Goal: Task Accomplishment & Management: Use online tool/utility

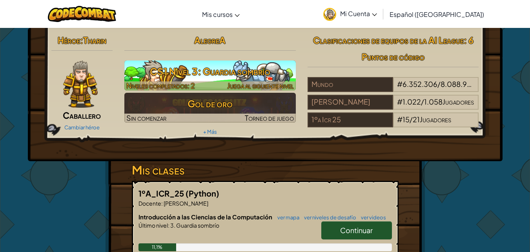
click at [172, 75] on font "CS1 Nivel 3: Guardia sombrío" at bounding box center [210, 71] width 120 height 12
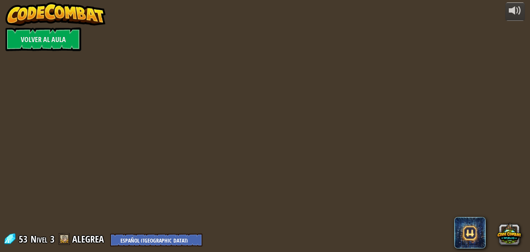
select select "es-419"
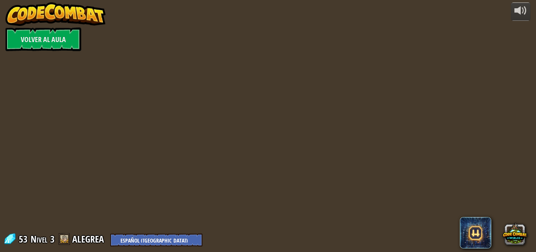
select select "es-419"
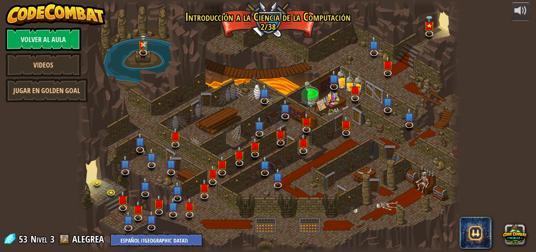
select select "es-419"
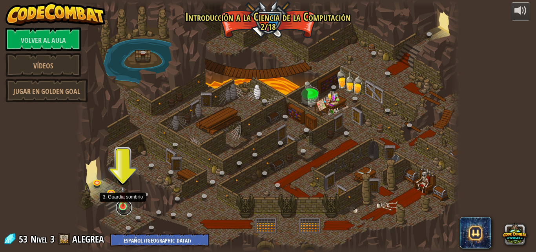
click at [120, 208] on link at bounding box center [124, 207] width 16 height 16
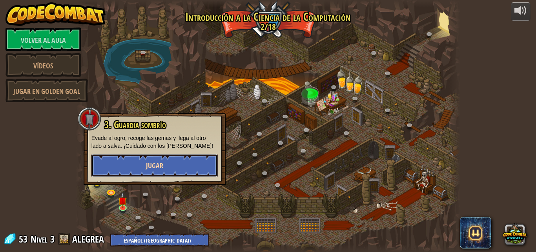
click at [127, 156] on button "Jugar" at bounding box center [154, 165] width 126 height 24
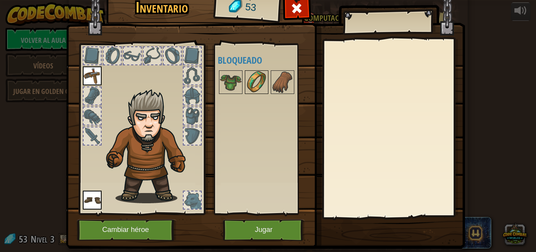
click at [245, 93] on div at bounding box center [257, 82] width 24 height 24
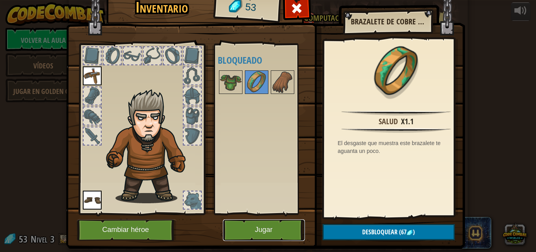
click at [242, 223] on button "Jugar" at bounding box center [264, 230] width 82 height 22
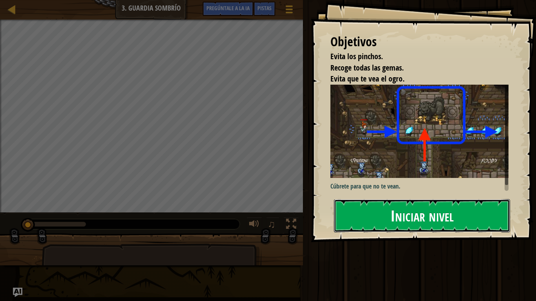
click at [353, 215] on button "Iniciar nivel" at bounding box center [422, 215] width 176 height 33
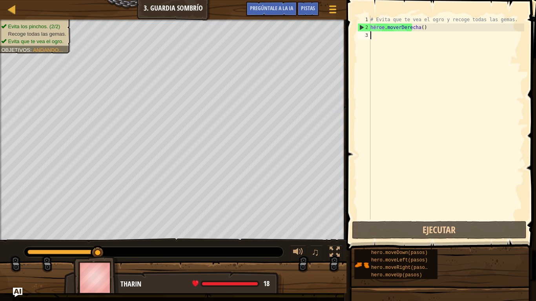
type textarea "h"
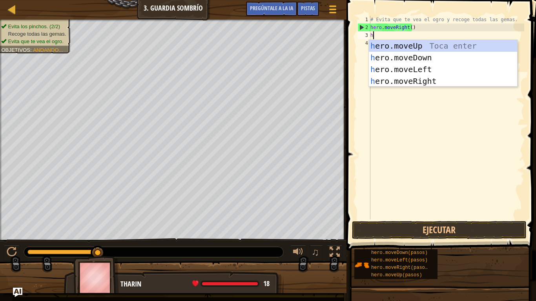
scroll to position [4, 0]
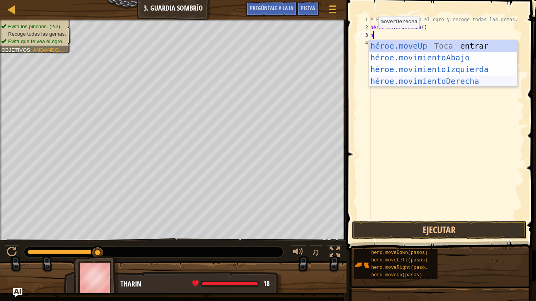
click at [443, 81] on div "héroe.moveUp Toca entrar héroe.movimientoAbajo ​ Toca Enter héroe.movimientoIzq…" at bounding box center [443, 75] width 148 height 71
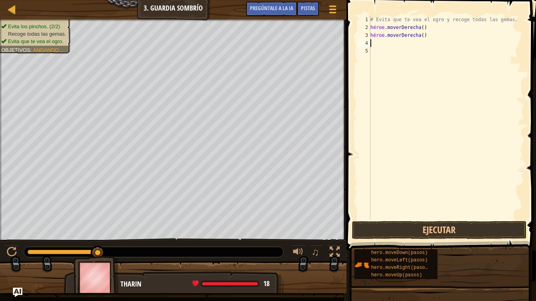
type textarea "h"
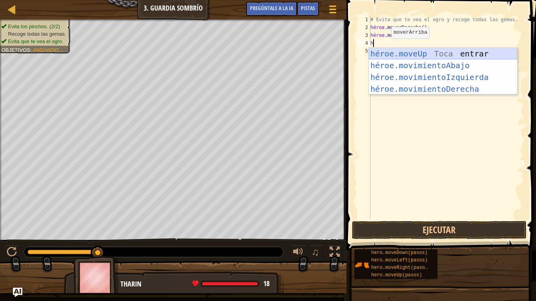
click at [408, 49] on div "héroe.moveUp Toca entrar héroe.movimientoAbajo ​ Toca Enter héroe.movimientoIzq…" at bounding box center [443, 83] width 148 height 71
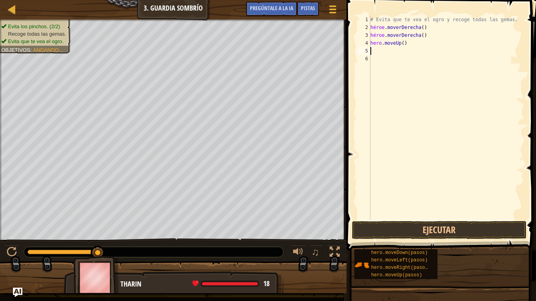
click at [396, 49] on div "# Evita que [PERSON_NAME] el ogro y recoge todas las gemas. héroe . moverDerech…" at bounding box center [446, 126] width 155 height 220
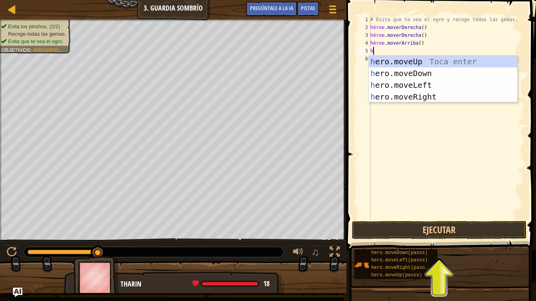
type textarea "h"
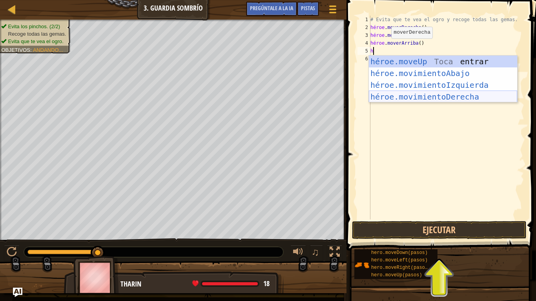
click at [399, 94] on div "héroe.moveUp Toca entrar héroe.movimientoAbajo ​ Toca Enter héroe.movimientoIzq…" at bounding box center [443, 91] width 148 height 71
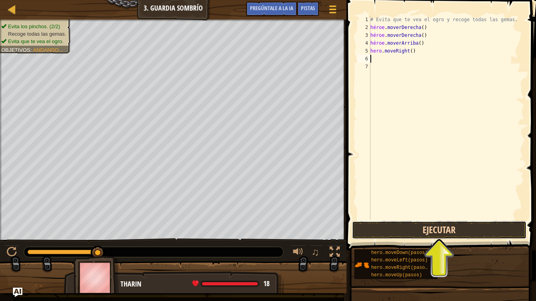
click at [359, 228] on button "Ejecutar" at bounding box center [439, 230] width 175 height 18
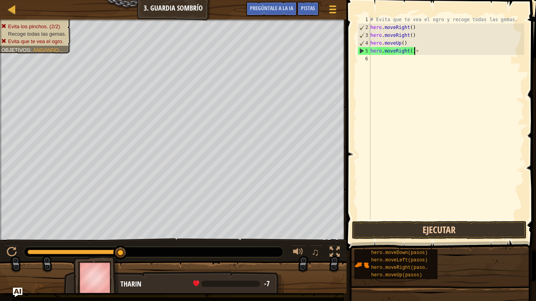
scroll to position [4, 3]
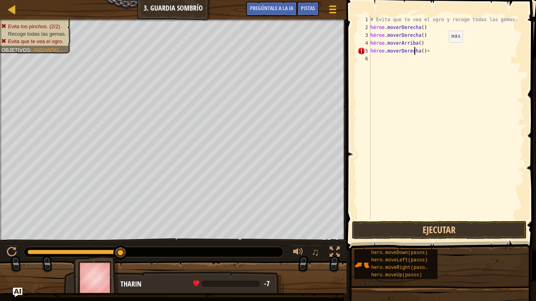
click at [442, 50] on div "# Evita que [PERSON_NAME] el ogro y recoge todas las gemas. héroe . moverDerech…" at bounding box center [446, 126] width 155 height 220
drag, startPoint x: 450, startPoint y: 51, endPoint x: 423, endPoint y: 52, distance: 27.1
click at [445, 52] on div "# Evita que [PERSON_NAME] el ogro y recoge todas las gemas. héroe . moverDerech…" at bounding box center [446, 126] width 155 height 220
click at [438, 51] on div "# Evita que [PERSON_NAME] el ogro y recoge todas las gemas. héroe . moverDerech…" at bounding box center [446, 126] width 155 height 220
click at [426, 52] on div "# Evita que [PERSON_NAME] el ogro y recoge todas las gemas. héroe . moverDerech…" at bounding box center [446, 126] width 155 height 220
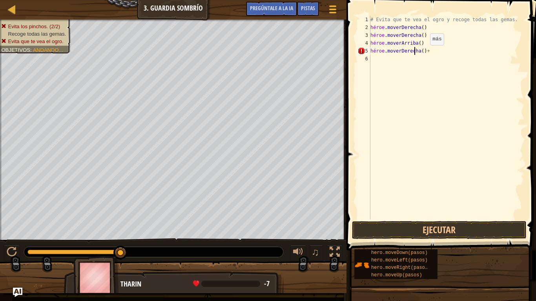
drag, startPoint x: 423, startPoint y: 53, endPoint x: 429, endPoint y: 45, distance: 9.6
click at [424, 53] on div "# Evita que [PERSON_NAME] el ogro y recoge todas las gemas. héroe . moverDerech…" at bounding box center [446, 126] width 155 height 220
type textarea "h"
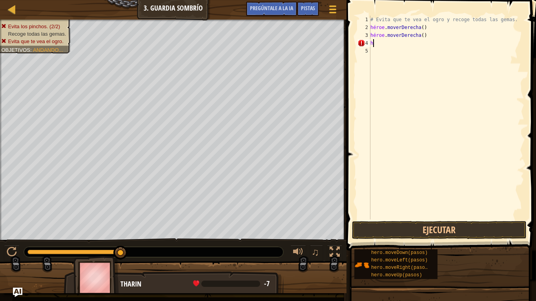
type textarea "h"
click at [383, 231] on button "Ejecutar" at bounding box center [439, 230] width 175 height 18
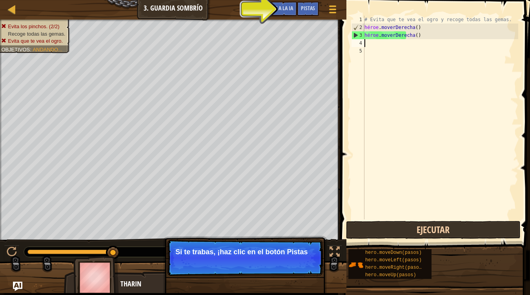
type textarea "h"
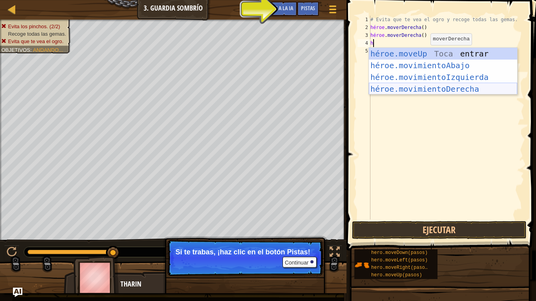
click at [438, 89] on div "héroe.moveUp Toca entrar héroe.movimientoAbajo ​ Toca Enter héroe.movimientoIzq…" at bounding box center [443, 83] width 148 height 71
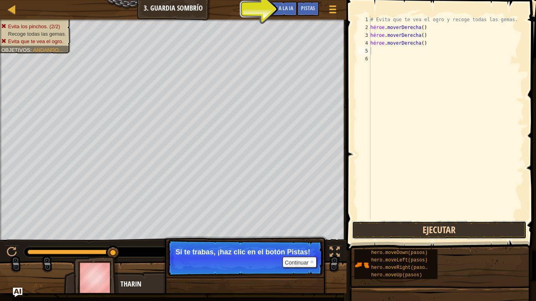
click at [394, 224] on button "Ejecutar" at bounding box center [439, 230] width 175 height 18
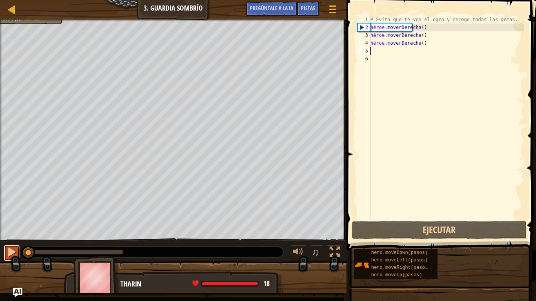
click at [7, 251] on div at bounding box center [12, 252] width 10 height 10
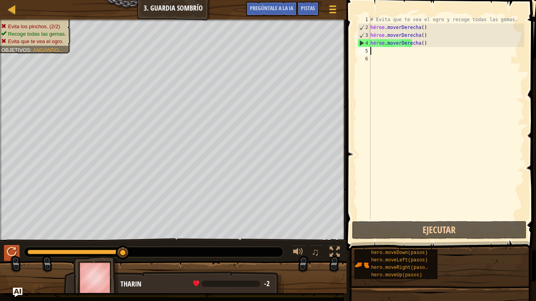
type textarea "h"
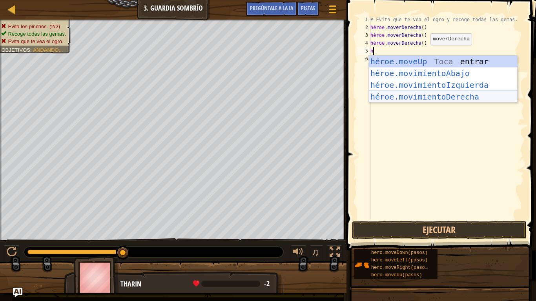
click at [404, 97] on div "héroe.moveUp Toca entrar héroe.movimientoAbajo ​ Toca Enter héroe.movimientoIzq…" at bounding box center [443, 91] width 148 height 71
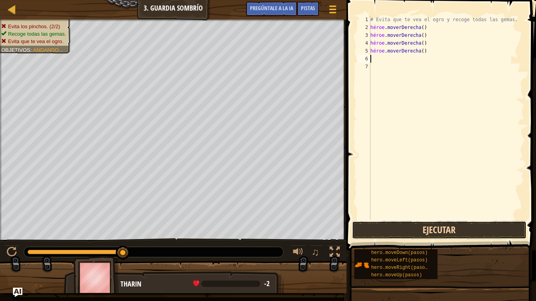
click at [390, 228] on button "Ejecutar" at bounding box center [439, 230] width 175 height 18
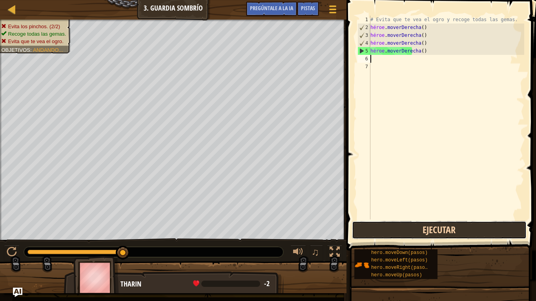
click at [397, 228] on button "Ejecutar" at bounding box center [439, 230] width 175 height 18
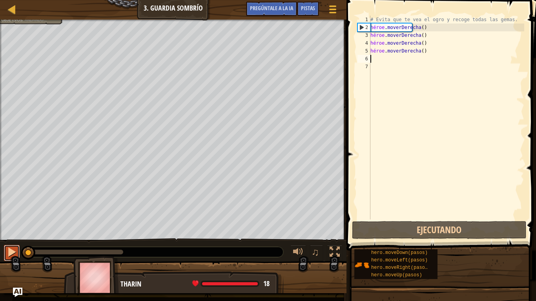
click at [8, 251] on div at bounding box center [12, 252] width 10 height 10
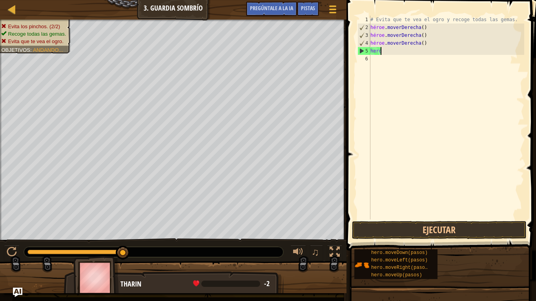
type textarea "h"
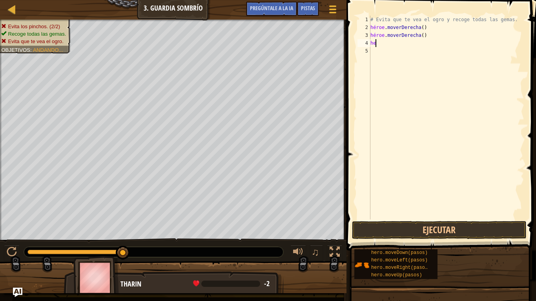
type textarea "h"
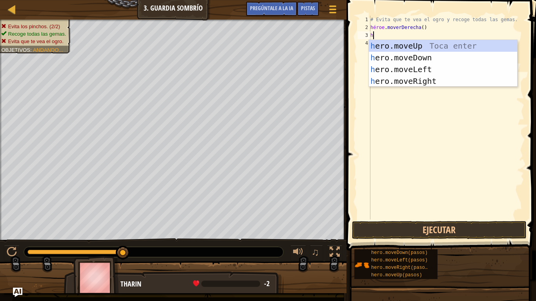
type textarea "h"
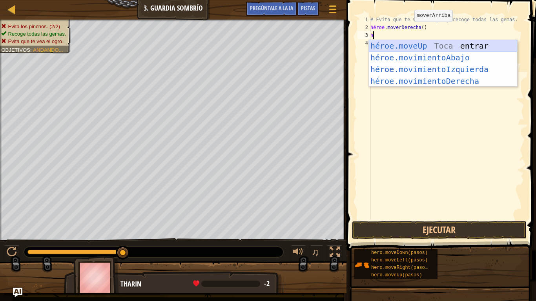
click at [427, 46] on div "héroe.moveUp Toca entrar héroe.movimientoAbajo ​ Toca Enter héroe.movimientoIzq…" at bounding box center [443, 75] width 148 height 71
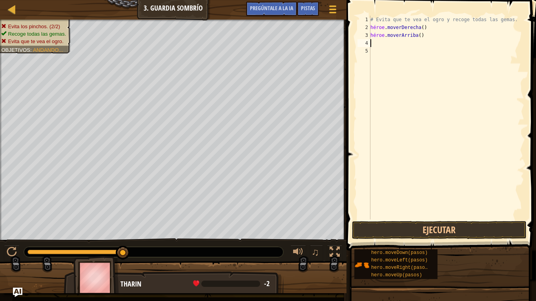
type textarea "h"
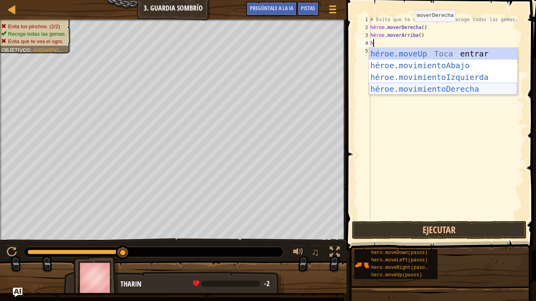
click at [449, 87] on div "héroe.moveUp Toca entrar héroe.movimientoAbajo ​ Toca Enter héroe.movimientoIzq…" at bounding box center [443, 83] width 148 height 71
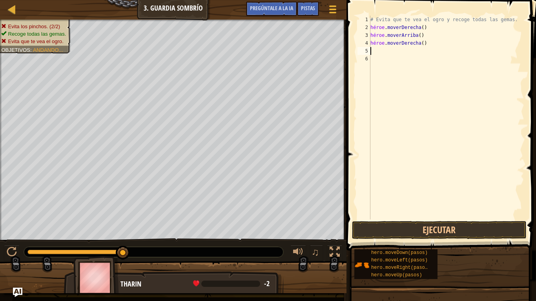
type textarea "h"
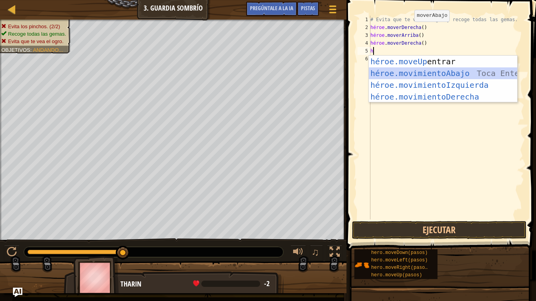
click at [454, 76] on div "héroe.moveUp Toca entrar héroe.movimientoAbajo ​ Toca Enter héroe.movimientoIzq…" at bounding box center [443, 91] width 148 height 71
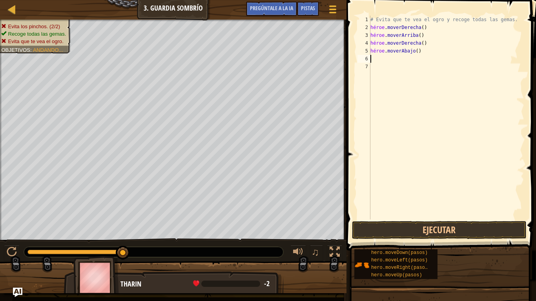
type textarea "h"
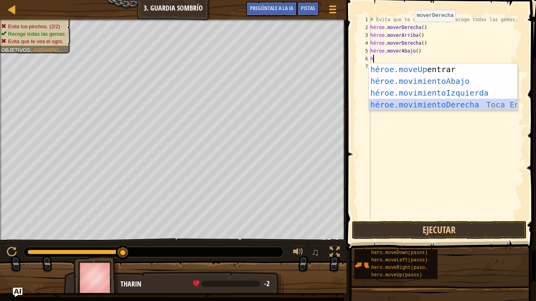
click at [459, 106] on div "héroe.moveUp Toca entrar héroe.movimientoAbajo ​ Toca Enter héroe.movimientoIzq…" at bounding box center [443, 99] width 148 height 71
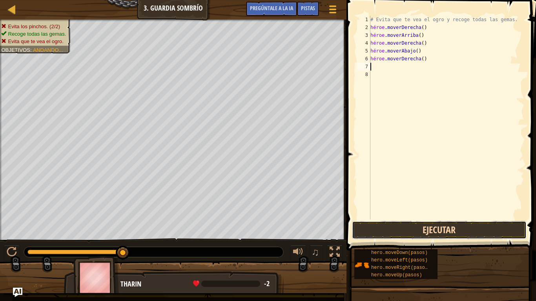
click at [397, 226] on button "Ejecutar" at bounding box center [439, 230] width 175 height 18
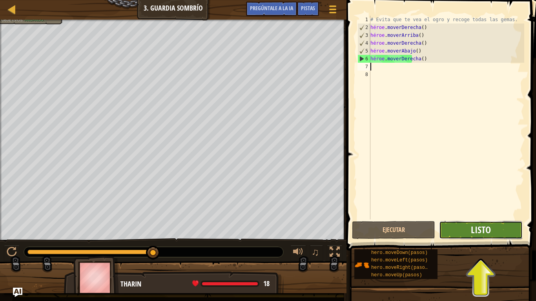
click at [475, 233] on font "Listo" at bounding box center [481, 230] width 20 height 13
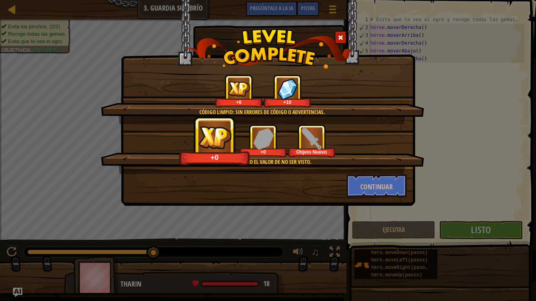
click at [345, 36] on div at bounding box center [341, 37] width 12 height 13
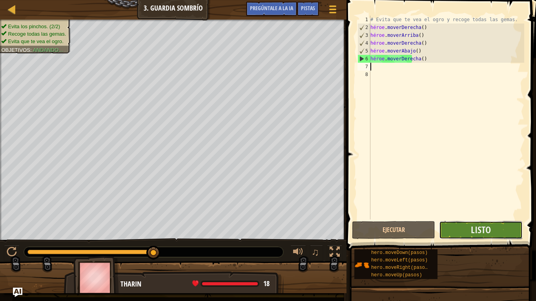
click at [459, 238] on button "Listo" at bounding box center [480, 230] width 83 height 18
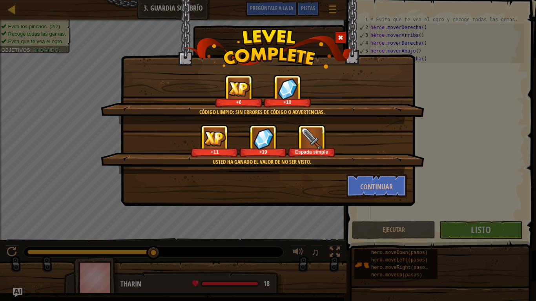
click at [340, 38] on span at bounding box center [340, 37] width 5 height 5
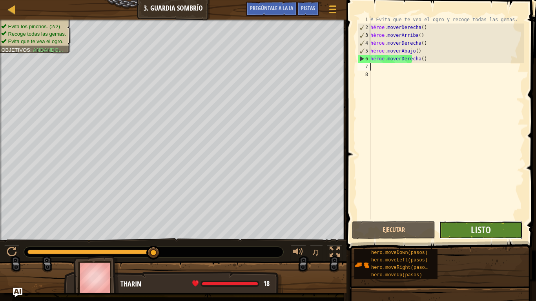
click at [482, 236] on button "Listo" at bounding box center [480, 230] width 83 height 18
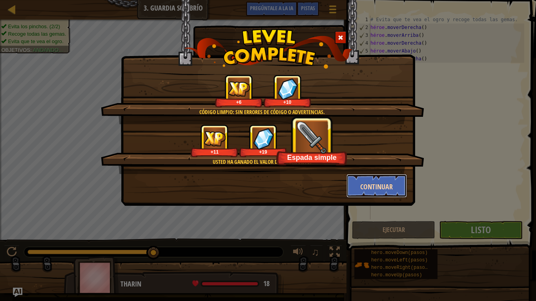
click at [360, 188] on button "Continuar" at bounding box center [376, 186] width 61 height 24
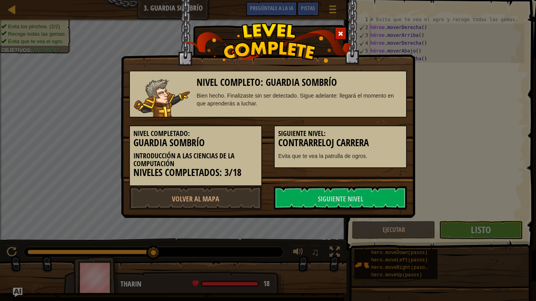
click at [360, 188] on link "Siguiente Nivel" at bounding box center [340, 198] width 133 height 24
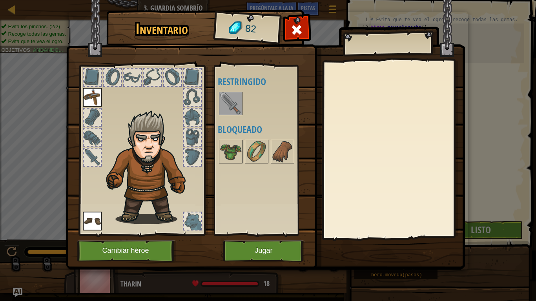
click at [229, 103] on img at bounding box center [231, 104] width 22 height 22
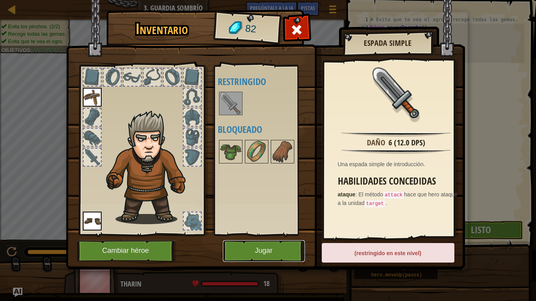
click at [272, 249] on font "Jugar" at bounding box center [264, 251] width 18 height 8
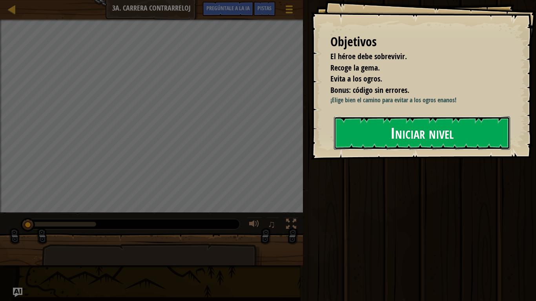
click at [394, 137] on font "Iniciar nivel" at bounding box center [421, 132] width 63 height 21
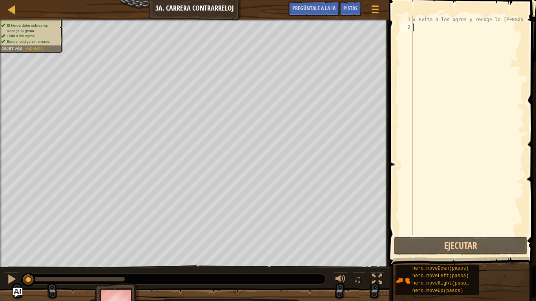
type textarea "h"
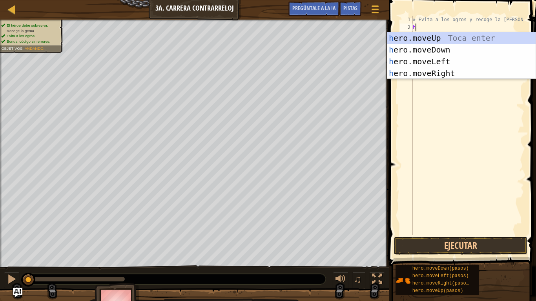
scroll to position [4, 0]
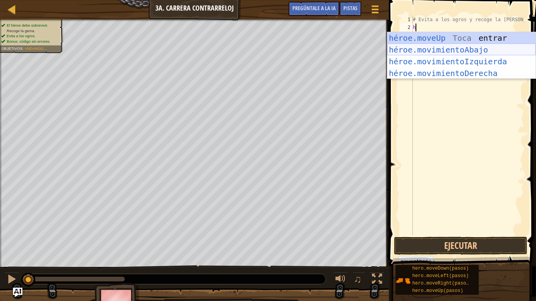
click at [501, 47] on div "héroe.moveUp Toca entrar héroe.movimientoAbajo ​ Toca Enter héroe.movimientoIzq…" at bounding box center [461, 67] width 148 height 71
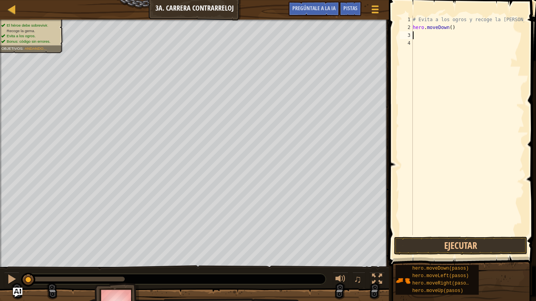
type textarea "h"
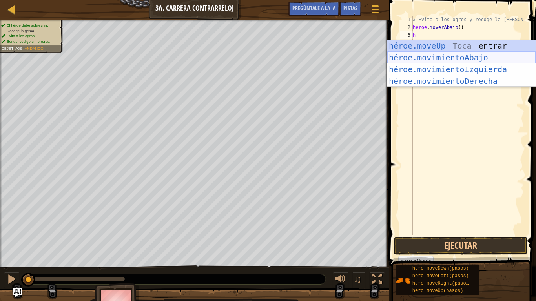
click at [456, 60] on div "héroe.moveUp Toca entrar héroe.movimientoAbajo ​ Toca Enter héroe.movimientoIzq…" at bounding box center [461, 75] width 148 height 71
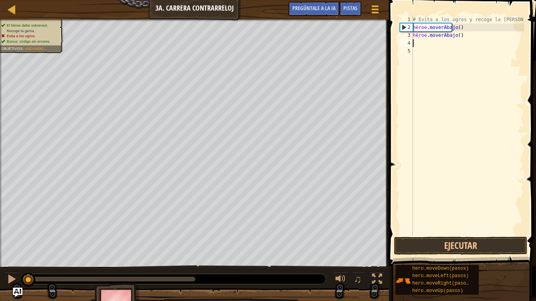
type textarea "h"
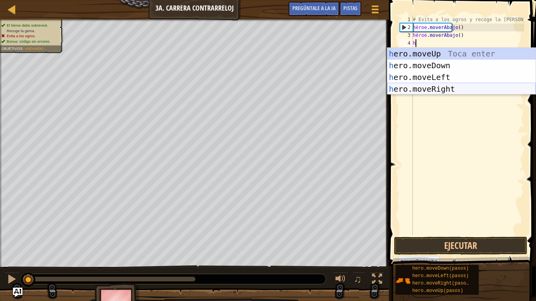
click at [461, 88] on div "h ero.moveUp Toca enter h ero.moveDown Toca enter h ero.moveLeft Toca enter h e…" at bounding box center [461, 83] width 148 height 71
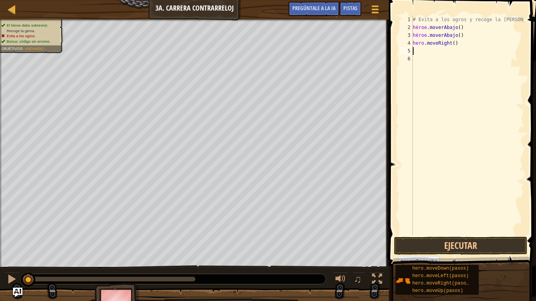
type textarea "h"
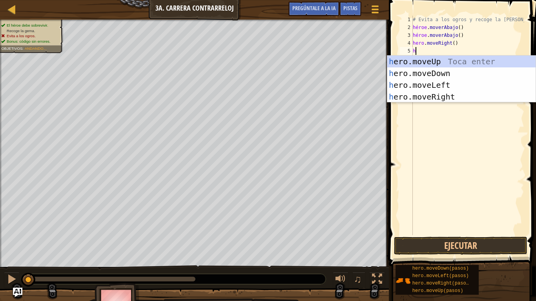
click at [482, 60] on div "h ero.moveUp Toca enter h ero.moveDown Toca enter h ero.moveLeft Toca enter h e…" at bounding box center [461, 91] width 148 height 71
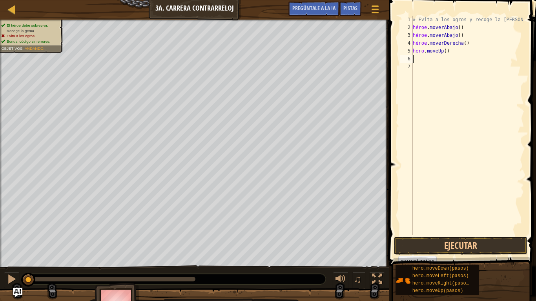
type textarea "h"
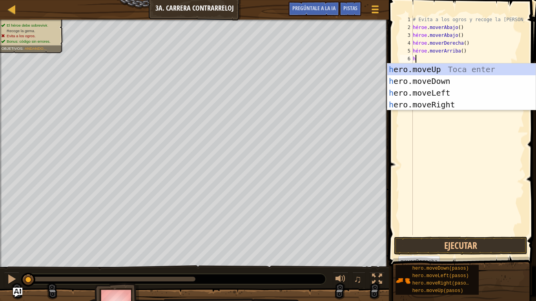
click at [443, 107] on div "h ero.moveUp Toca enter h ero.moveDown Toca enter h ero.moveLeft Toca enter h e…" at bounding box center [461, 99] width 148 height 71
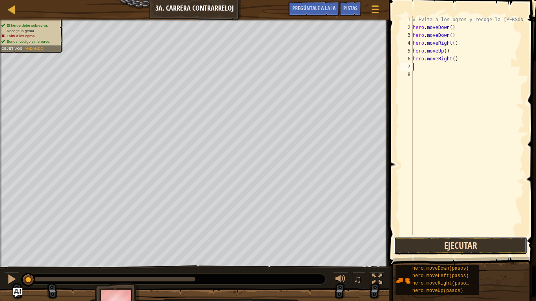
click at [424, 246] on button "Ejecutar" at bounding box center [460, 246] width 133 height 18
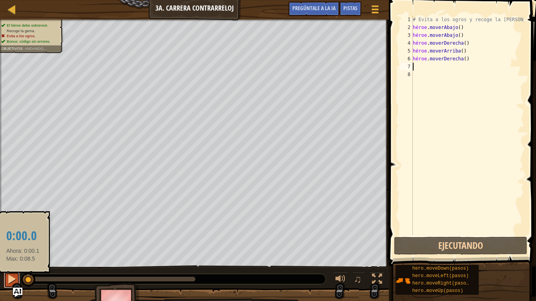
click at [7, 251] on div at bounding box center [12, 279] width 10 height 10
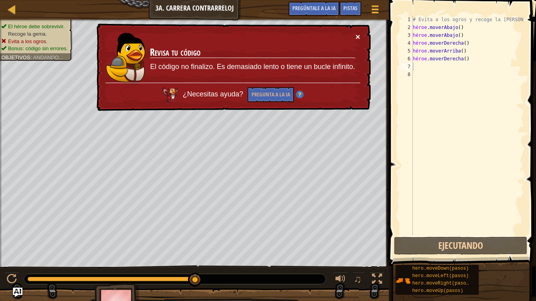
click at [359, 36] on font "×" at bounding box center [357, 36] width 5 height 9
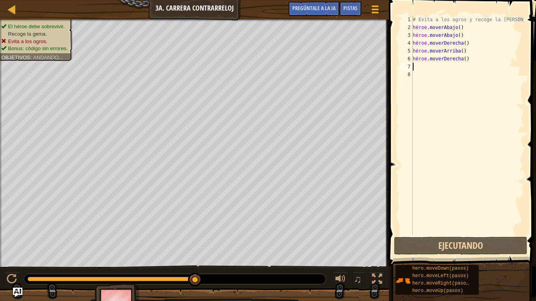
click at [467, 52] on div "# Evita a los ogros y recoge la [PERSON_NAME]. héroe . moverAbajo ( ) héroe . m…" at bounding box center [467, 133] width 113 height 235
click at [461, 56] on div "# Evita a los ogros y recoge la [PERSON_NAME]. héroe . moverAbajo ( ) héroe . m…" at bounding box center [467, 133] width 113 height 235
click at [463, 50] on div "# Evita a los ogros y recoge la [PERSON_NAME]. héroe . moverAbajo ( ) héroe . m…" at bounding box center [467, 133] width 113 height 235
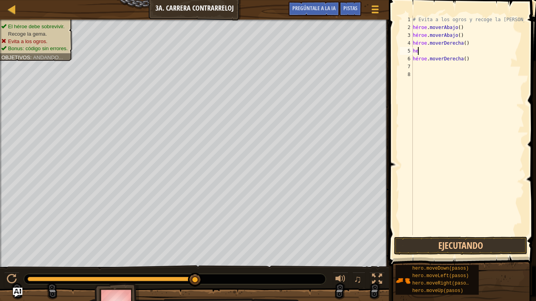
type textarea "h"
click at [444, 69] on div "# Evita a los ogros y recoge la [PERSON_NAME]. héroe . moverAbajo ( ) héroe . m…" at bounding box center [467, 133] width 113 height 235
click at [469, 59] on div "# Evita a los ogros y recoge la [PERSON_NAME]. héroe . moverAbajo ( ) héroe . m…" at bounding box center [467, 133] width 113 height 235
type textarea "h"
click at [418, 52] on div "# Evita a los ogros y recoge la [PERSON_NAME]. héroe . moverAbajo ( ) héroe . m…" at bounding box center [467, 133] width 113 height 235
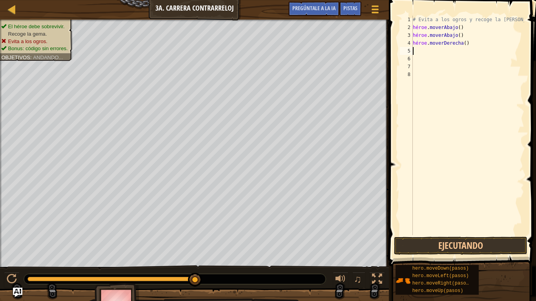
type textarea "h"
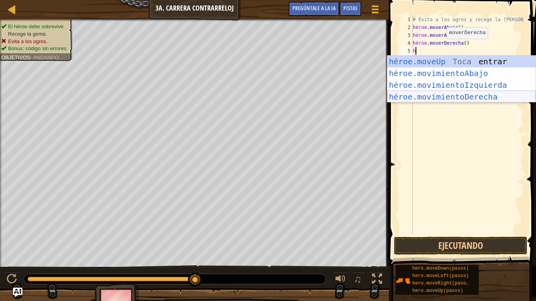
click at [450, 91] on div "héroe.moveUp Toca entrar héroe.movimientoAbajo ​ Toca Enter héroe.movimientoIzq…" at bounding box center [461, 91] width 148 height 71
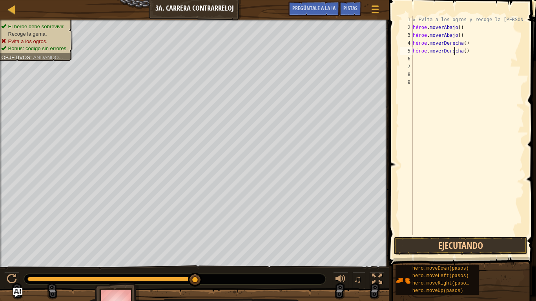
click at [463, 51] on div "# Evita a los ogros y recoge la [PERSON_NAME]. héroe . moverAbajo ( ) héroe . m…" at bounding box center [467, 133] width 113 height 235
type textarea "h"
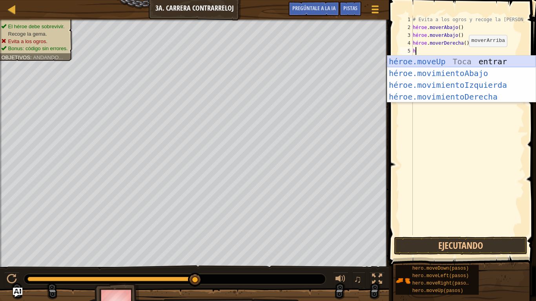
click at [441, 62] on div "héroe.moveUp Toca entrar héroe.movimientoAbajo ​ Toca Enter héroe.movimientoIzq…" at bounding box center [461, 91] width 148 height 71
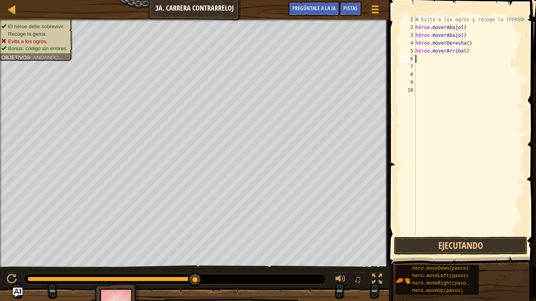
type textarea "h"
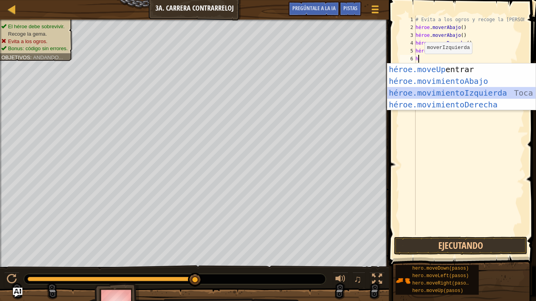
click at [473, 92] on div "héroe.moveUp Toca entrar héroe.movimientoAbajo ​ Toca Enter héroe.movimientoIzq…" at bounding box center [461, 99] width 148 height 71
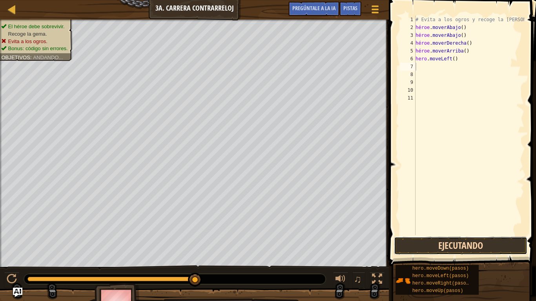
click at [466, 246] on button "Ejecutando" at bounding box center [460, 246] width 133 height 18
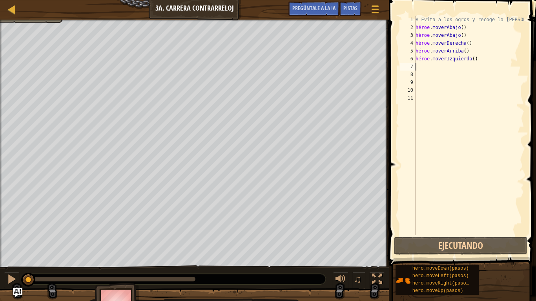
click at [478, 60] on div "# Evita a los ogros y recoge la [PERSON_NAME]. héroe . moverAbajo ( ) héroe . m…" at bounding box center [469, 133] width 111 height 235
click at [475, 60] on div "# Evita a los ogros y recoge la [PERSON_NAME]. héroe . moverAbajo ( ) héroe . m…" at bounding box center [469, 133] width 111 height 235
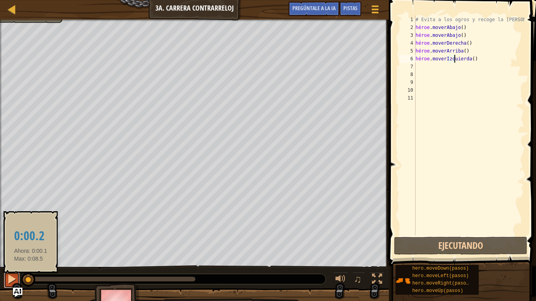
click at [5, 251] on button at bounding box center [12, 280] width 16 height 16
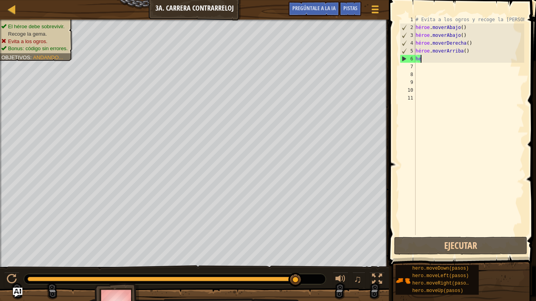
type textarea "h"
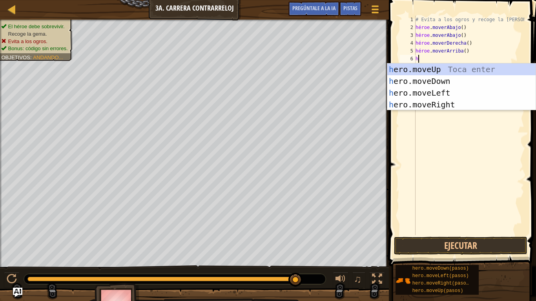
type textarea "h"
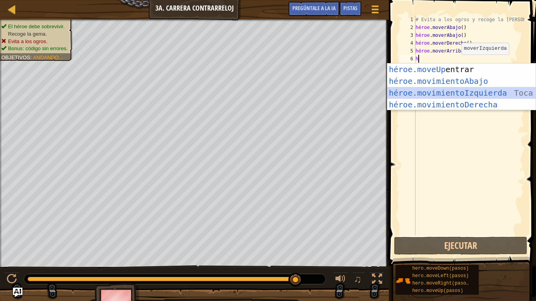
click at [459, 91] on div "héroe.moveUp Toca entrar héroe.movimientoAbajo ​ Toca Enter héroe.movimientoIzq…" at bounding box center [461, 99] width 148 height 71
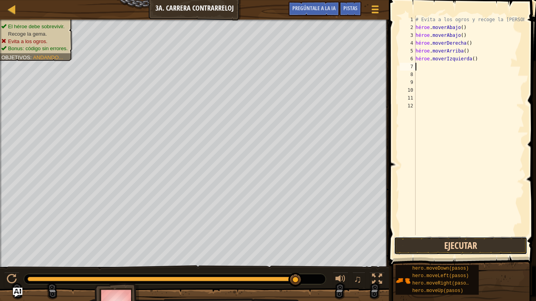
click at [424, 237] on button "Ejecutar" at bounding box center [460, 246] width 133 height 18
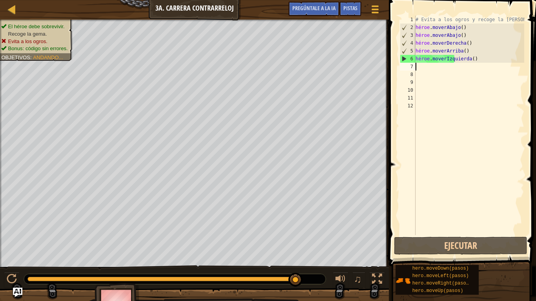
click at [475, 62] on div "# Evita a los ogros y recoge la [PERSON_NAME]. héroe . moverAbajo ( ) héroe . m…" at bounding box center [469, 133] width 111 height 235
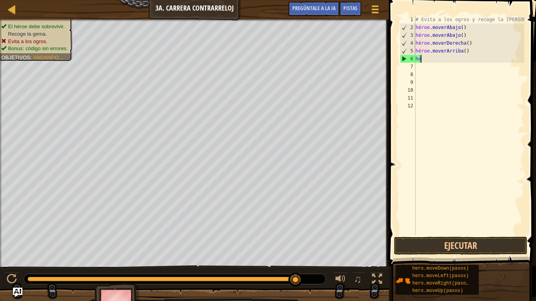
type textarea "h"
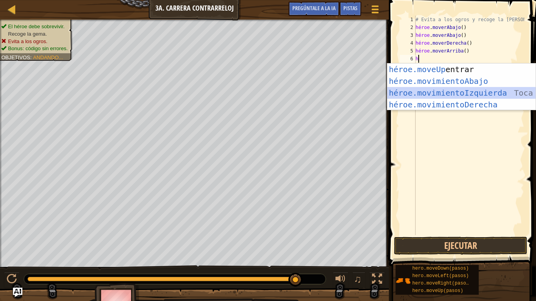
type textarea "h"
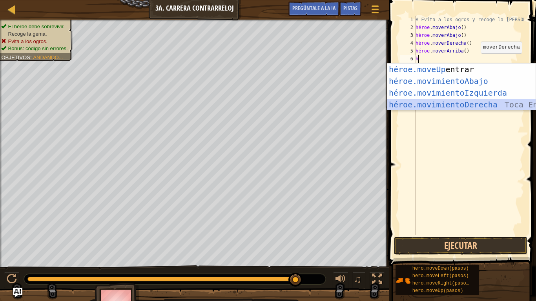
click at [477, 104] on div "héroe.moveUp Toca entrar héroe.movimientoAbajo ​ Toca Enter héroe.movimientoIzq…" at bounding box center [461, 99] width 148 height 71
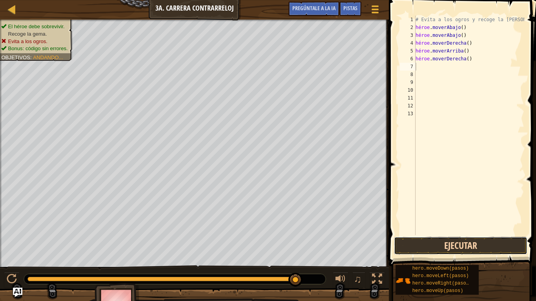
click at [433, 250] on button "Ejecutar" at bounding box center [460, 246] width 133 height 18
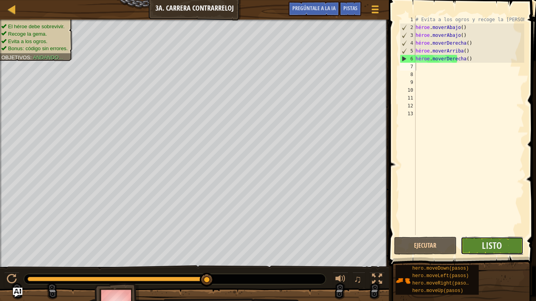
click at [509, 246] on button "Listo" at bounding box center [492, 246] width 63 height 18
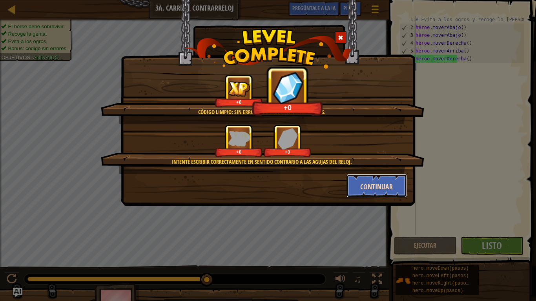
click at [365, 183] on font "Continuar" at bounding box center [376, 187] width 33 height 10
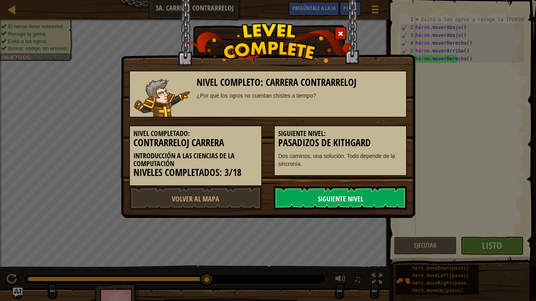
click at [355, 193] on link "Siguiente Nivel" at bounding box center [340, 198] width 133 height 24
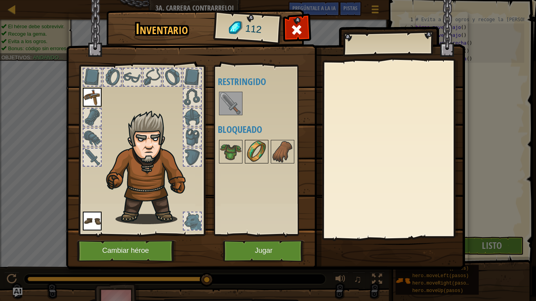
click at [249, 155] on img at bounding box center [257, 152] width 22 height 22
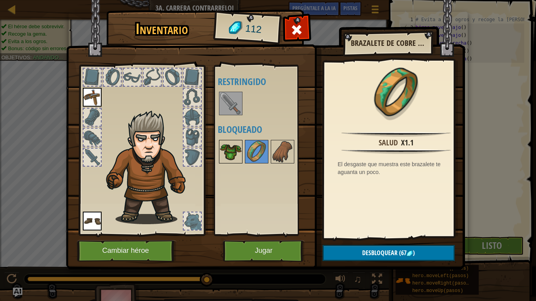
click at [222, 144] on img at bounding box center [231, 152] width 22 height 22
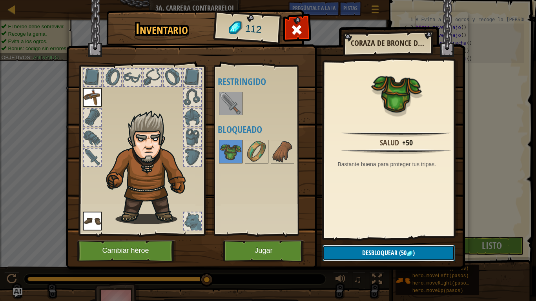
click at [407, 251] on img at bounding box center [410, 254] width 6 height 6
click at [226, 102] on img at bounding box center [231, 104] width 22 height 22
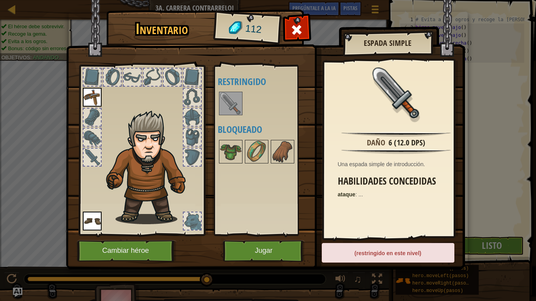
drag, startPoint x: 87, startPoint y: 153, endPoint x: 103, endPoint y: 206, distance: 55.4
click at [117, 12] on div "Inventario 112 Disponible Equipar Equipar (doble clic para equipar) Restringido…" at bounding box center [268, 141] width 399 height 259
click at [93, 156] on div at bounding box center [92, 157] width 17 height 17
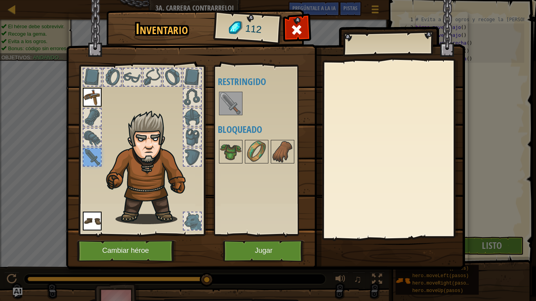
drag, startPoint x: 232, startPoint y: 107, endPoint x: 83, endPoint y: 157, distance: 156.5
click at [108, 157] on div "Inventario 112 Disponible Equipar Equipar (doble clic para equipar) Restringido…" at bounding box center [268, 141] width 399 height 259
click at [84, 157] on div at bounding box center [92, 157] width 17 height 17
click at [225, 108] on img at bounding box center [231, 104] width 22 height 22
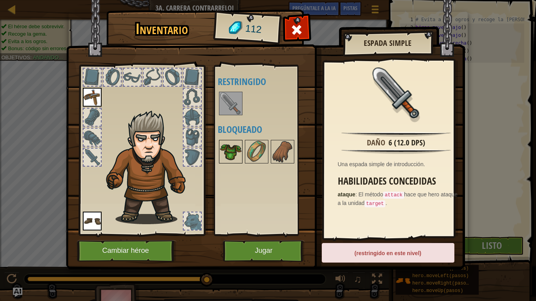
click at [226, 142] on img at bounding box center [231, 152] width 22 height 22
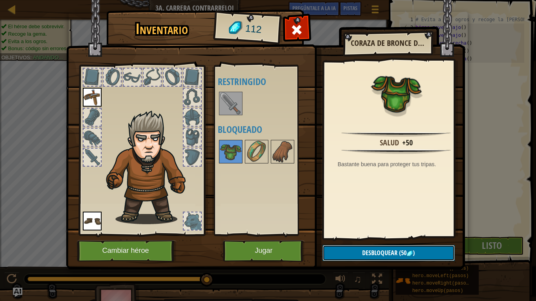
click at [378, 251] on font "Desbloquear" at bounding box center [379, 253] width 35 height 9
click at [368, 251] on button "Confirmar" at bounding box center [389, 253] width 132 height 16
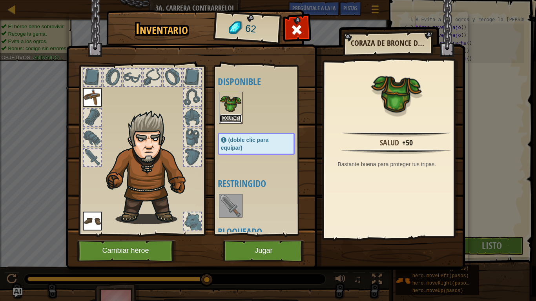
click at [224, 117] on font "Equipar" at bounding box center [230, 118] width 16 height 5
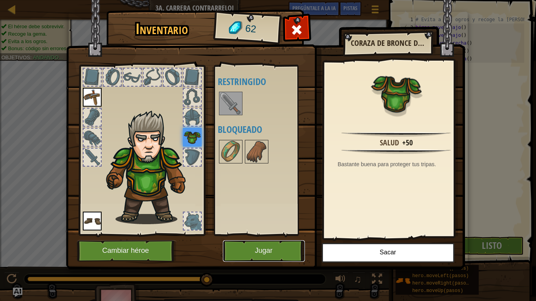
click at [253, 251] on button "Jugar" at bounding box center [264, 252] width 82 height 22
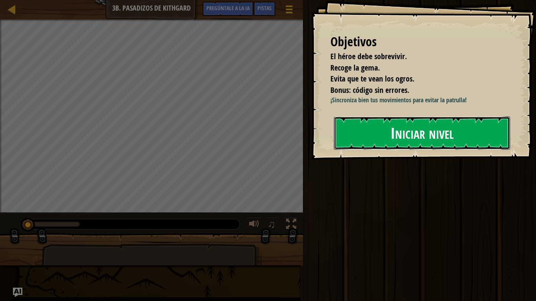
click at [416, 140] on font "Iniciar nivel" at bounding box center [421, 132] width 63 height 21
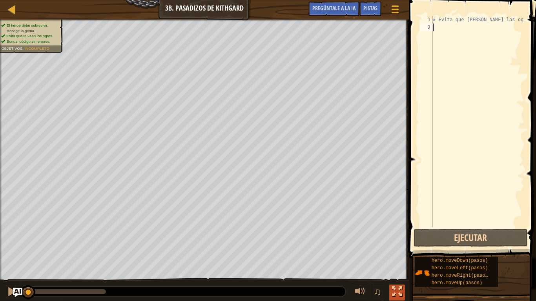
click at [398, 251] on div at bounding box center [397, 292] width 10 height 10
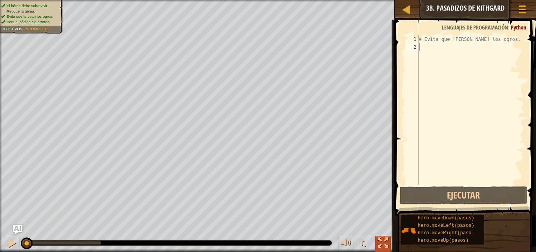
click at [377, 241] on button at bounding box center [383, 243] width 16 height 16
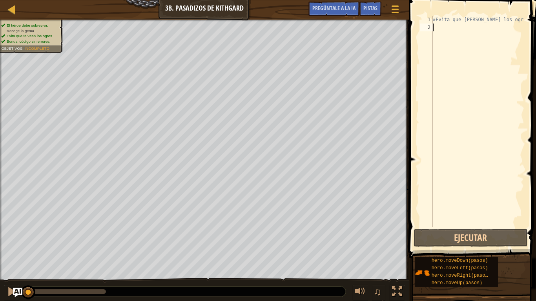
type textarea "h"
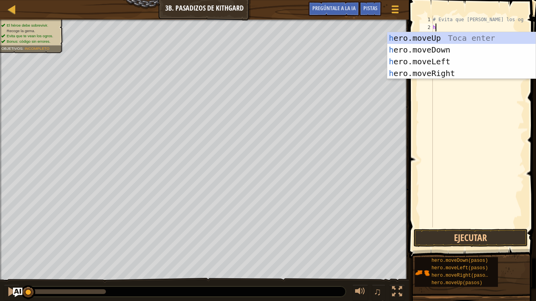
scroll to position [4, 0]
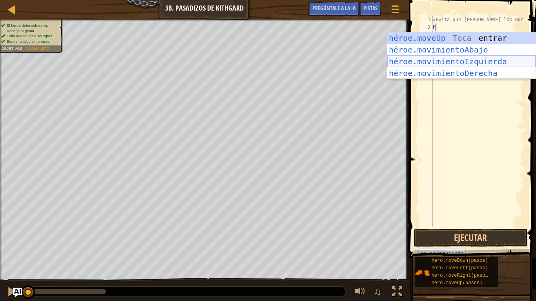
click at [447, 76] on div "héroe.moveUp Toca entrar héroe.movimientoAbajo ​ Toca Enter héroe.movimientoIzq…" at bounding box center [461, 67] width 148 height 71
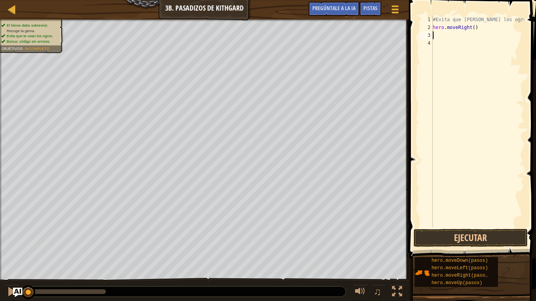
type textarea "h"
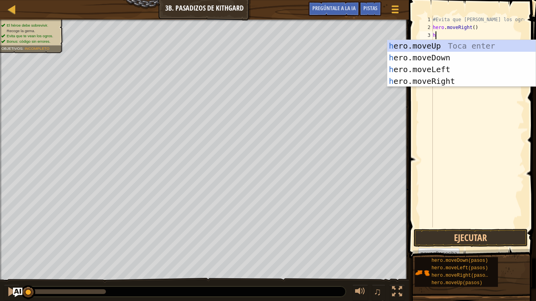
click at [443, 85] on div "h ero.moveUp Toca enter h ero.moveDown Toca enter h ero.moveLeft Toca enter h e…" at bounding box center [461, 75] width 148 height 71
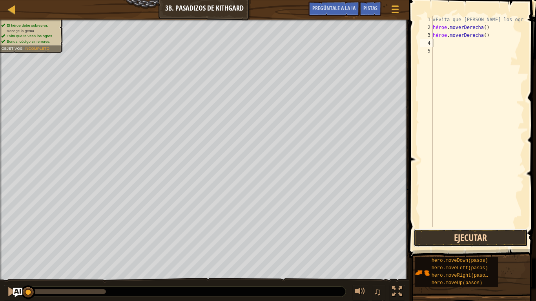
click at [455, 245] on button "Ejecutar" at bounding box center [471, 238] width 114 height 18
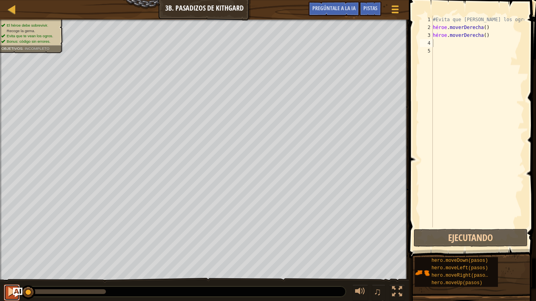
click at [9, 251] on div at bounding box center [12, 292] width 10 height 10
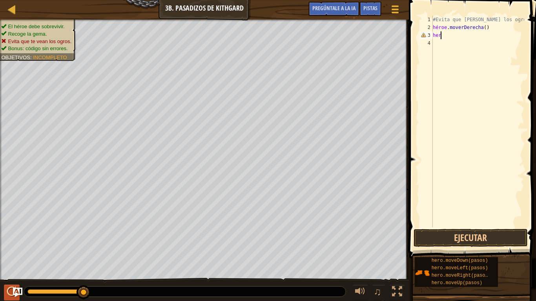
type textarea "h"
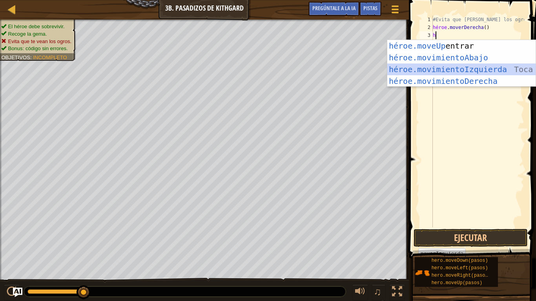
click at [452, 72] on div "héroe.moveUp Toca entrar héroe.movimientoAbajo ​ Toca Enter héroe.movimientoIzq…" at bounding box center [461, 75] width 148 height 71
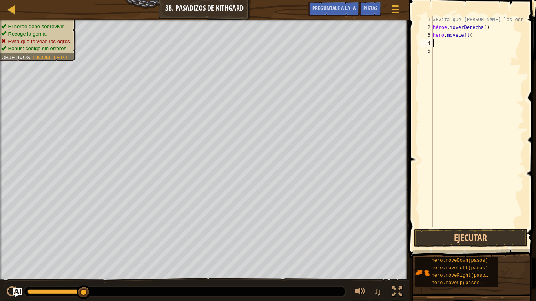
type textarea "g"
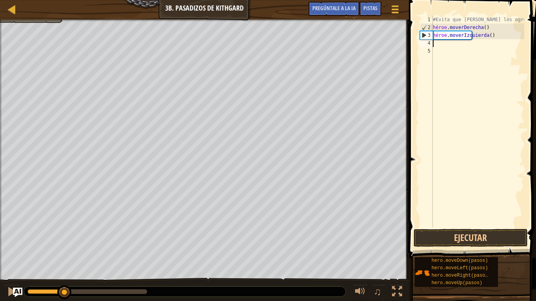
type textarea "h"
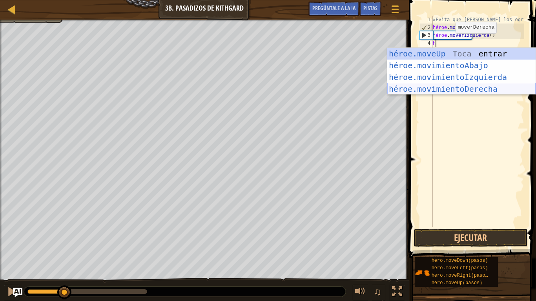
click at [469, 89] on div "héroe.moveUp Toca entrar héroe.movimientoAbajo ​ Toca Enter héroe.movimientoIzq…" at bounding box center [461, 83] width 148 height 71
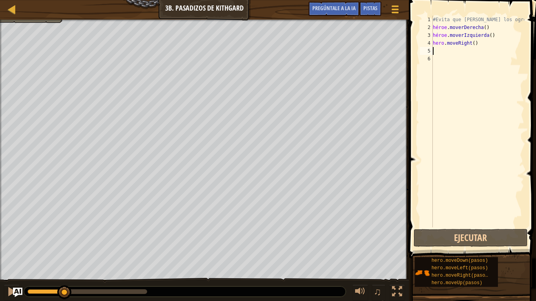
type textarea "h"
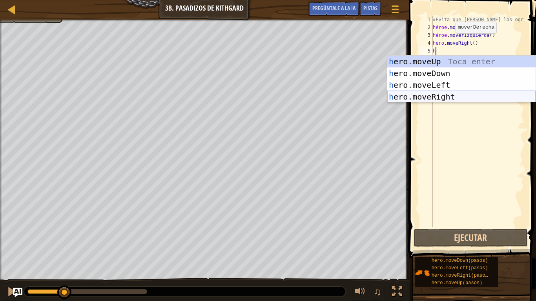
click at [467, 98] on div "h ero.moveUp Toca enter h ero.moveDown Toca enter h ero.moveLeft Toca enter h e…" at bounding box center [461, 91] width 148 height 71
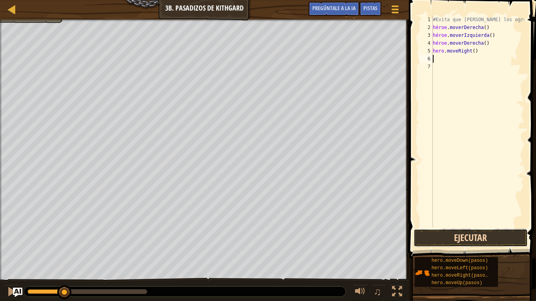
click at [455, 233] on button "Ejecutar" at bounding box center [471, 238] width 114 height 18
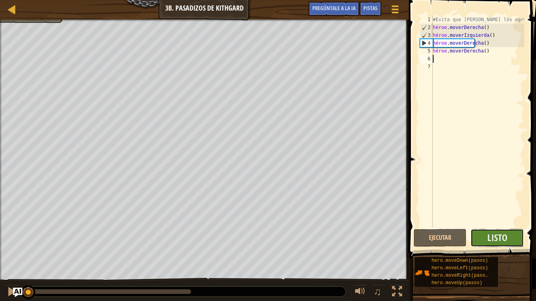
click at [512, 234] on button "Listo" at bounding box center [496, 238] width 53 height 18
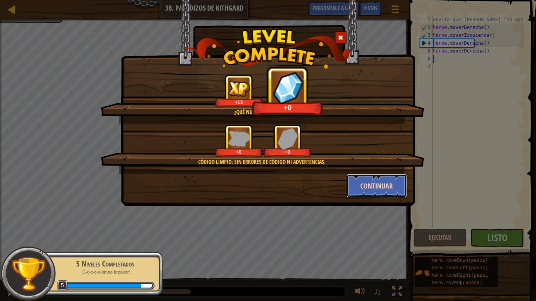
click at [389, 184] on button "Continuar" at bounding box center [376, 186] width 61 height 24
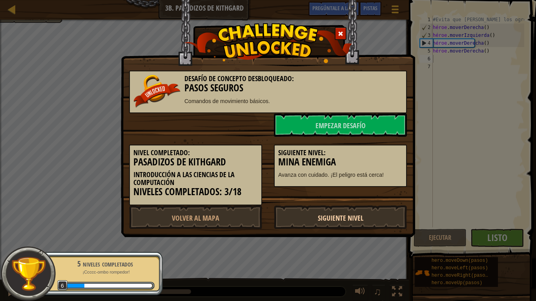
click at [298, 218] on link "Siguiente Nivel" at bounding box center [340, 218] width 133 height 24
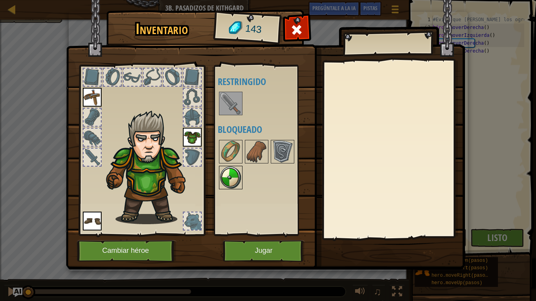
click at [233, 178] on img at bounding box center [231, 178] width 22 height 22
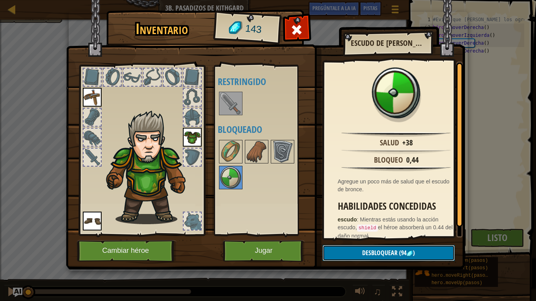
click at [362, 248] on button "Desbloquear (94 )" at bounding box center [389, 253] width 132 height 16
click at [370, 251] on button "Confirmar" at bounding box center [389, 253] width 132 height 16
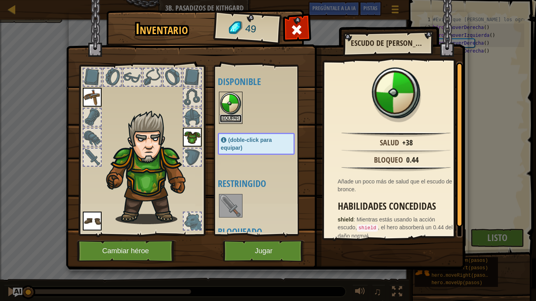
click at [229, 118] on button "Equipar" at bounding box center [231, 119] width 22 height 8
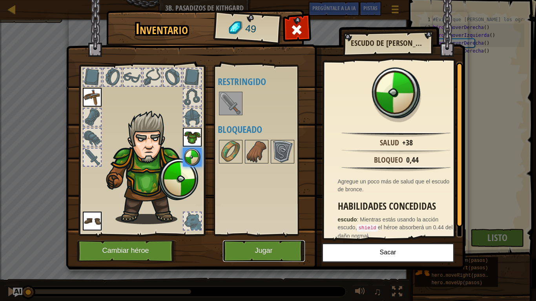
click at [266, 247] on font "Jugar" at bounding box center [264, 251] width 18 height 8
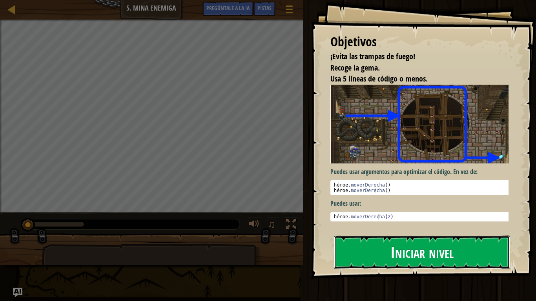
click at [351, 248] on button "Iniciar nivel" at bounding box center [422, 252] width 176 height 33
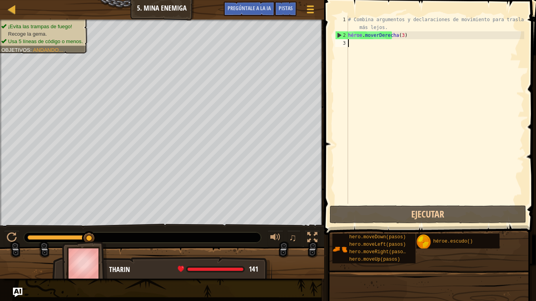
type textarea "h"
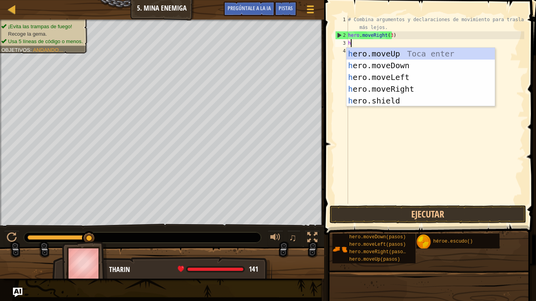
scroll to position [4, 0]
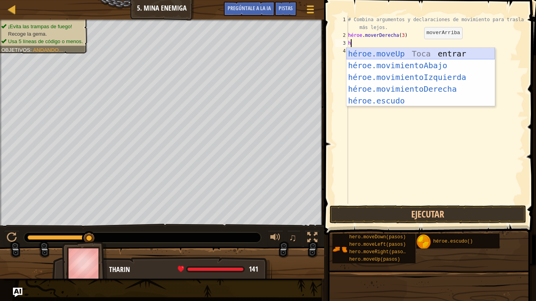
click at [411, 53] on div "héroe.moveUp Toca entrar héroe.movimientoAbajo ​ Toca Enter héroe.movimientoIzq…" at bounding box center [420, 89] width 148 height 82
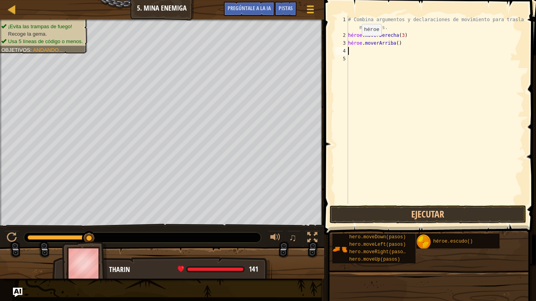
type textarea "h"
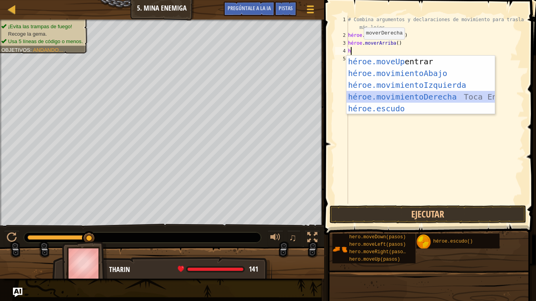
click at [428, 100] on div "héroe.moveUp Toca entrar héroe.movimientoAbajo ​ Toca Enter héroe.movimientoIzq…" at bounding box center [420, 97] width 148 height 82
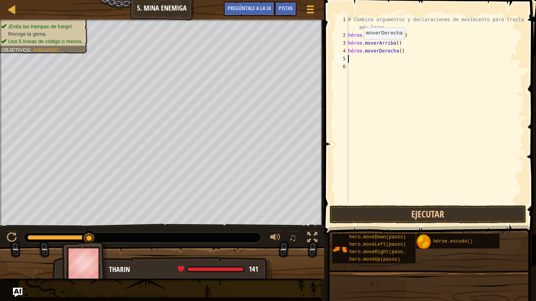
type textarea "h"
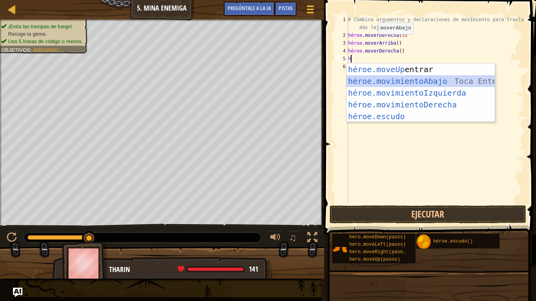
click at [388, 83] on div "héroe.moveUp Toca entrar héroe.movimientoAbajo ​ Toca Enter héroe.movimientoIzq…" at bounding box center [420, 105] width 148 height 82
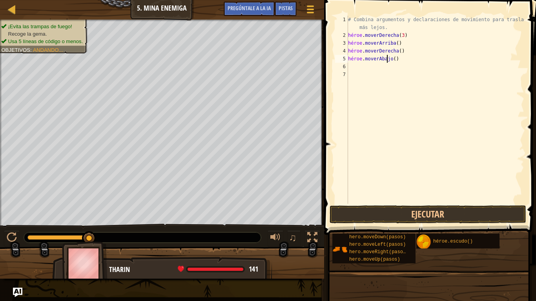
click at [399, 59] on div "# Combina argumentos y declaraciones de movimiento para trasladarte más lejos. …" at bounding box center [435, 122] width 178 height 212
click at [391, 60] on div "# Combina argumentos y declaraciones de movimiento para trasladarte más lejos. …" at bounding box center [435, 122] width 178 height 212
click at [391, 59] on div "# Combina argumentos y declaraciones de movimiento para trasladarte más lejos. …" at bounding box center [435, 122] width 178 height 212
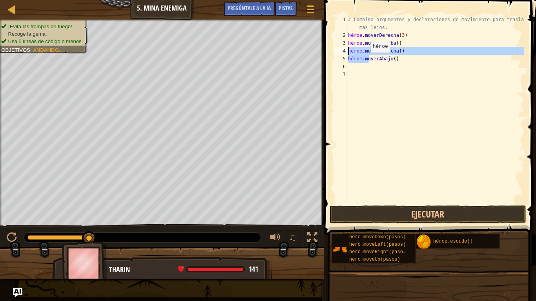
click at [161, 47] on div "Mapa Introducción a las Ciencias de la Computación 5. Mina enemiga Menú del [DE…" at bounding box center [268, 150] width 536 height 301
type textarea "hero.moveRight() hero.moveDown()"
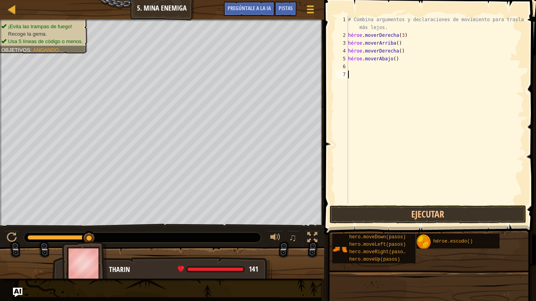
click at [436, 122] on div "# Combina argumentos y declaraciones de movimiento para trasladarte más lejos. …" at bounding box center [435, 122] width 178 height 212
click at [357, 66] on div "# Combina argumentos y declaraciones de movimiento para trasladarte más lejos. …" at bounding box center [435, 122] width 178 height 212
type textarea "h"
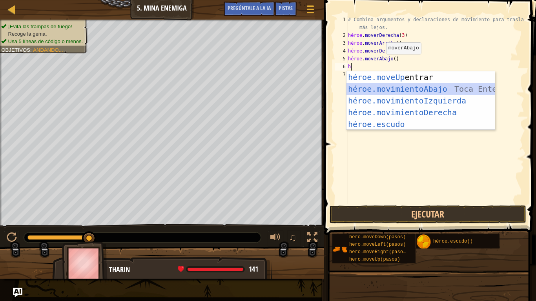
click at [402, 88] on div "héroe.moveUp Toca entrar héroe.movimientoAbajo ​ Toca Enter héroe.movimientoIzq…" at bounding box center [420, 112] width 148 height 82
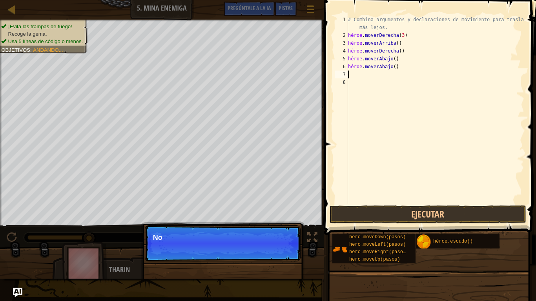
type textarea "h"
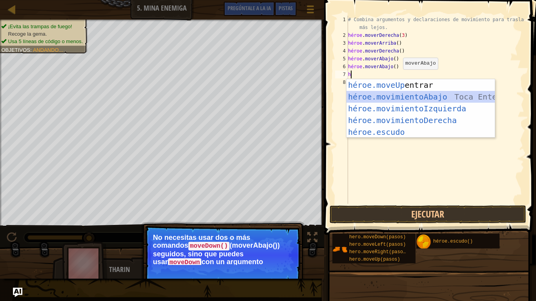
click at [395, 97] on div "héroe.moveUp Toca entrar héroe.movimientoAbajo ​ Toca Enter héroe.movimientoIzq…" at bounding box center [420, 120] width 148 height 82
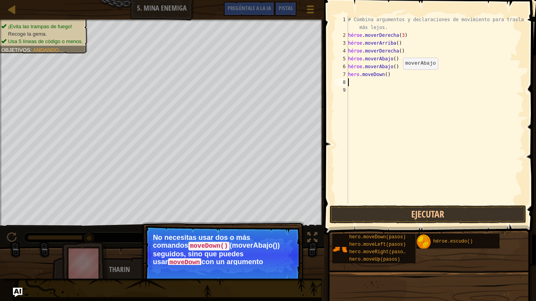
type textarea "h"
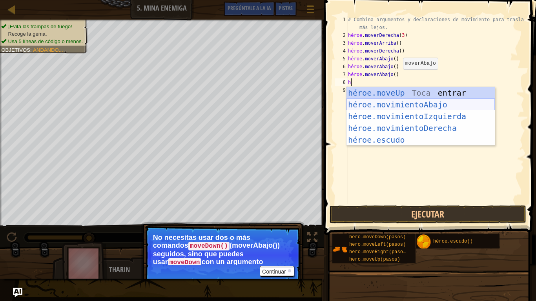
click at [399, 109] on div "héroe.moveUp Toca entrar héroe.movimientoAbajo ​ Toca Enter héroe.movimientoIzq…" at bounding box center [420, 128] width 148 height 82
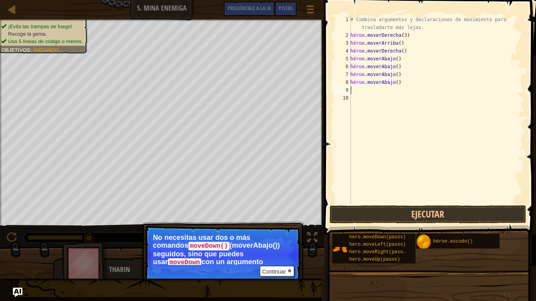
type textarea "h"
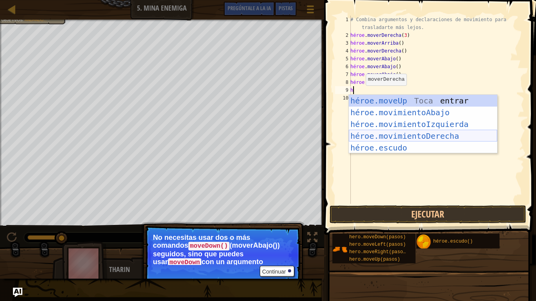
click at [379, 133] on div "héroe.moveUp Toca entrar héroe.movimientoAbajo ​ Toca Enter héroe.movimientoIzq…" at bounding box center [423, 136] width 148 height 82
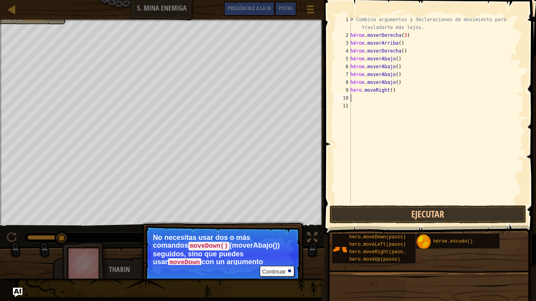
type textarea "h"
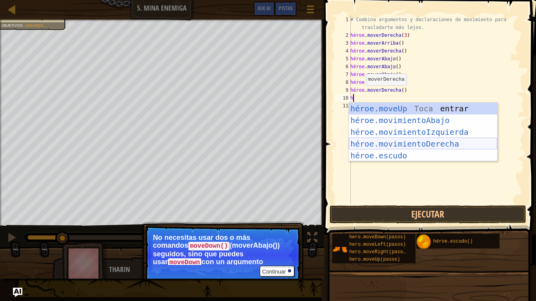
click at [379, 138] on div "héroe.moveUp Toca entrar héroe.movimientoAbajo ​ Toca Enter héroe.movimientoIzq…" at bounding box center [423, 144] width 148 height 82
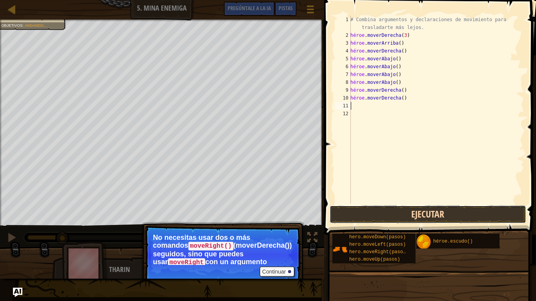
click at [378, 221] on button "Ejecutar" at bounding box center [428, 215] width 197 height 18
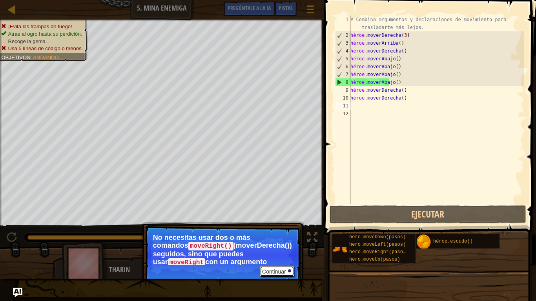
click at [276, 251] on font "Continuar" at bounding box center [274, 272] width 24 height 6
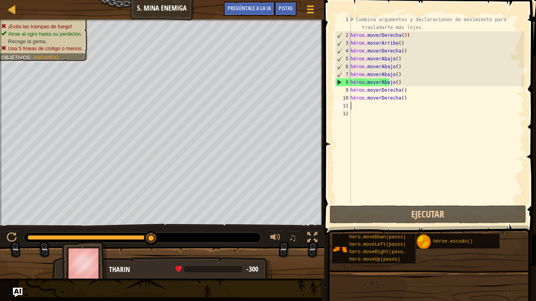
click at [397, 82] on div "# Combina argumentos y declaraciones de movimiento para trasladarte más lejos. …" at bounding box center [436, 122] width 175 height 212
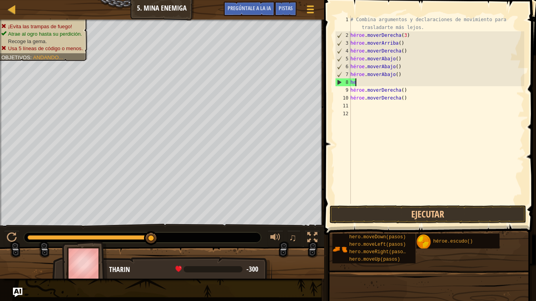
type textarea "h"
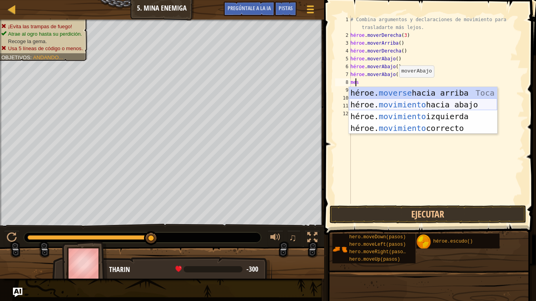
type textarea "m"
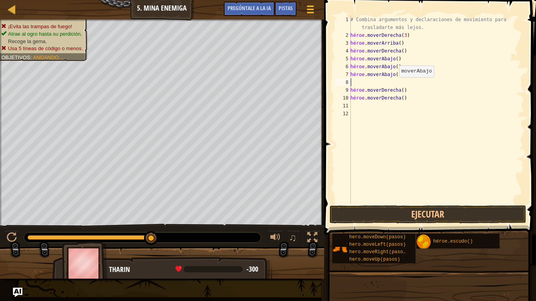
type textarea "h"
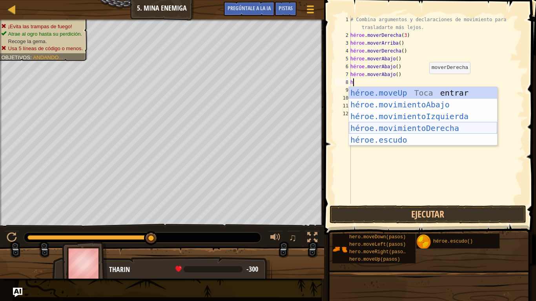
click at [415, 127] on div "héroe.moveUp Toca entrar héroe.movimientoAbajo ​ Toca Enter héroe.movimientoIzq…" at bounding box center [423, 128] width 148 height 82
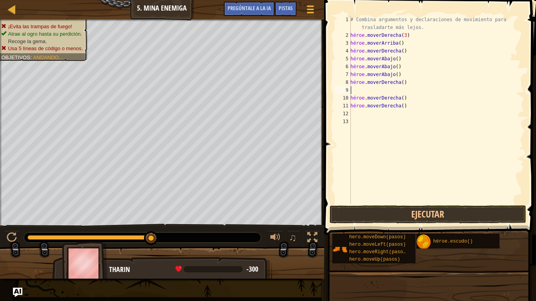
click at [410, 112] on div "# Combina argumentos y declaraciones de movimiento para trasladarte más lejos. …" at bounding box center [436, 122] width 175 height 212
click at [413, 107] on div "# Combina argumentos y declaraciones de movimiento para trasladarte más lejos. …" at bounding box center [436, 122] width 175 height 212
type textarea "h"
click at [357, 93] on div "# Combina argumentos y declaraciones de movimiento para trasladarte más lejos. …" at bounding box center [436, 122] width 175 height 212
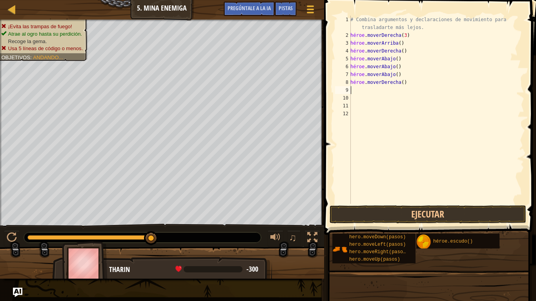
type textarea "h"
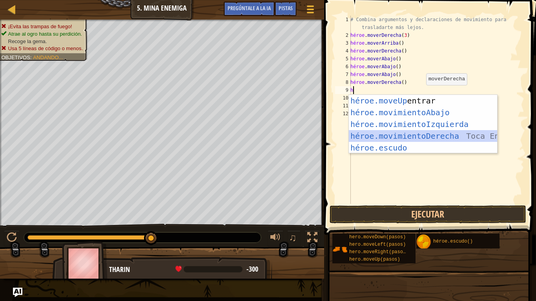
click at [416, 135] on div "héroe.moveUp Toca entrar héroe.movimientoAbajo ​ Toca Enter héroe.movimientoIzq…" at bounding box center [423, 136] width 148 height 82
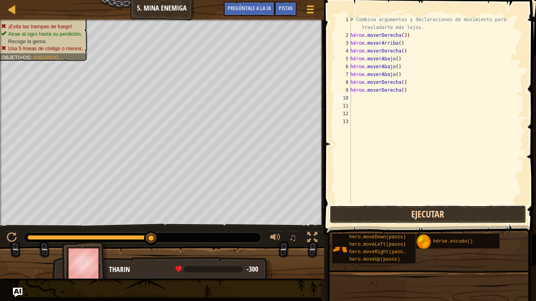
click at [391, 214] on button "Ejecutar" at bounding box center [428, 215] width 197 height 18
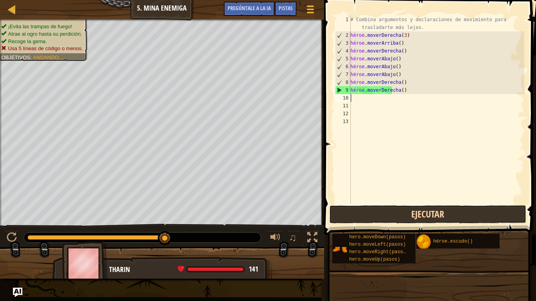
type textarea "h"
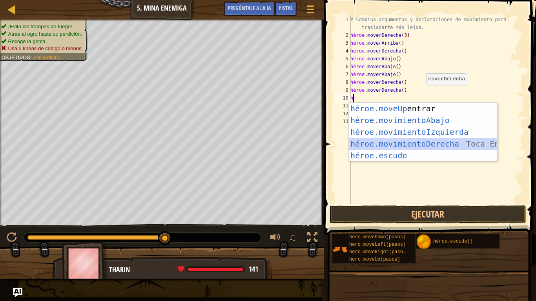
click at [410, 141] on div "héroe.moveUp Toca entrar héroe.movimientoAbajo ​ Toca Enter héroe.movimientoIzq…" at bounding box center [423, 144] width 148 height 82
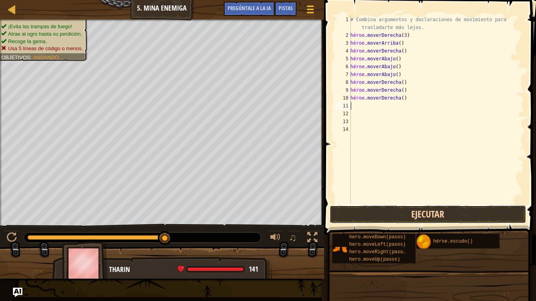
click at [423, 217] on button "Ejecutar" at bounding box center [428, 215] width 197 height 18
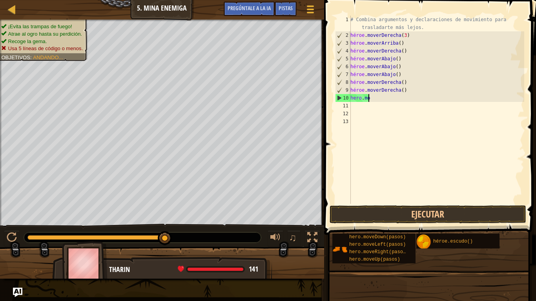
scroll to position [4, 1]
type textarea "h"
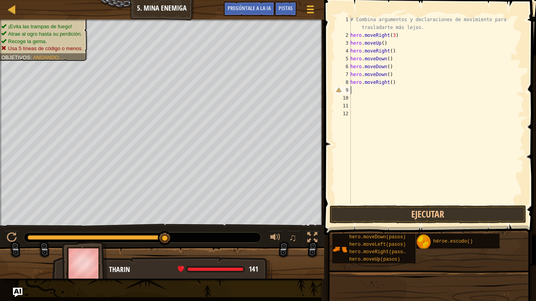
type textarea "h"
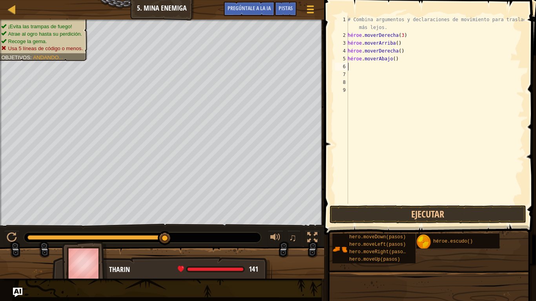
type textarea "h"
type textarea "# Combina argumentos y declaraciones de movimiento para trasladarte más lejos."
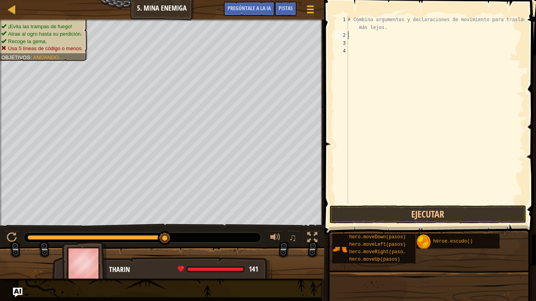
click at [355, 39] on div "# Combina argumentos y declaraciones de movimiento para trasladarte más lejos." at bounding box center [435, 122] width 178 height 212
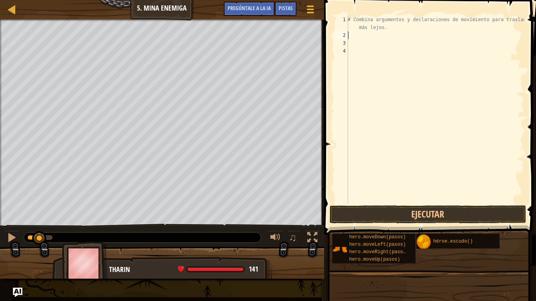
type textarea "h"
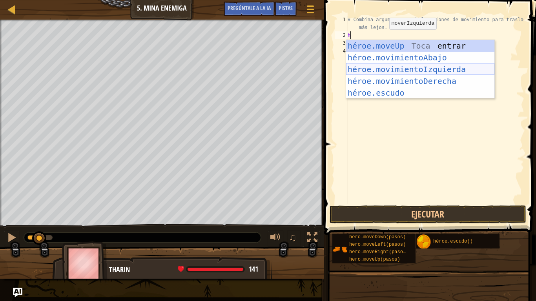
click at [404, 78] on div "héroe.moveUp Toca entrar héroe.movimientoAbajo ​ Toca Enter héroe.movimientoIzq…" at bounding box center [420, 81] width 148 height 82
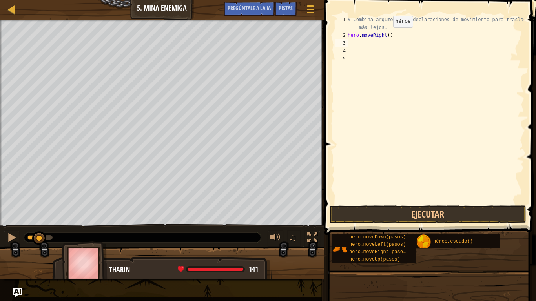
click at [386, 35] on div "# Combina argumentos y declaraciones de movimiento para trasladarte más lejos. …" at bounding box center [435, 122] width 178 height 212
type textarea "hero.moveRight(3)"
click at [360, 46] on div "# Combina argumentos y declaraciones de movimiento para trasladarte más lejos. …" at bounding box center [435, 122] width 178 height 212
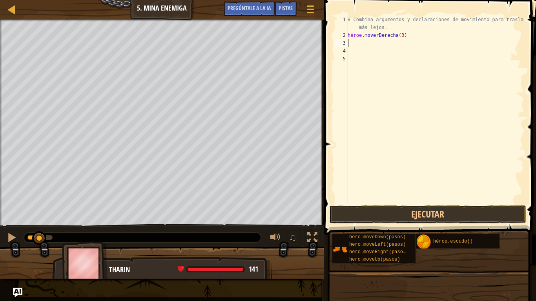
type textarea "h"
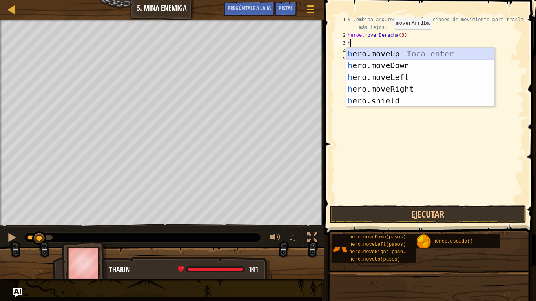
click at [408, 50] on div "h ero.moveUp Toca enter h ero.moveDown Toca enter h ero.moveLeft Toca enter h e…" at bounding box center [420, 89] width 148 height 82
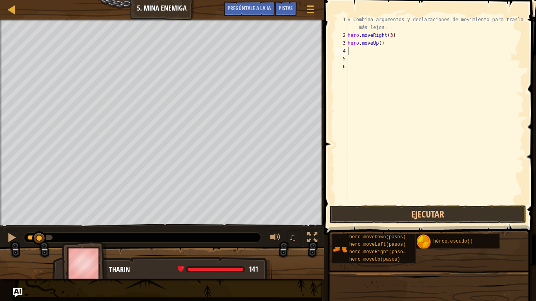
type textarea "h"
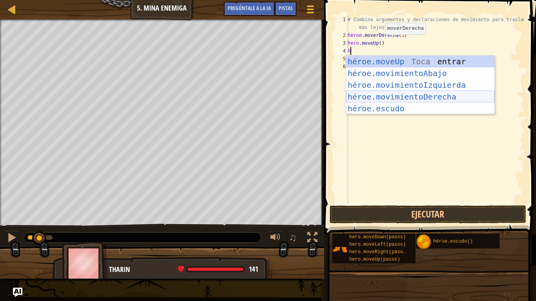
click at [397, 94] on div "héroe.moveUp Toca entrar héroe.movimientoAbajo ​ Toca Enter héroe.movimientoIzq…" at bounding box center [420, 97] width 148 height 82
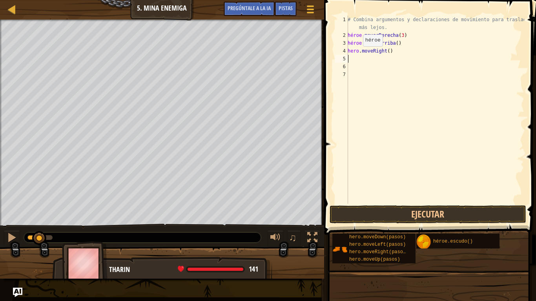
type textarea "h"
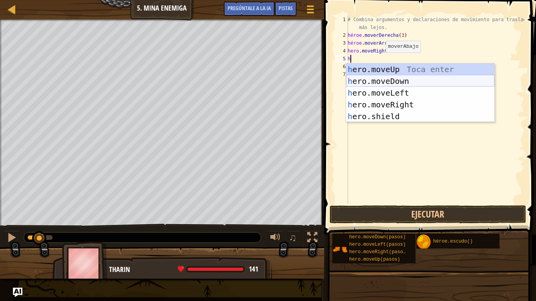
click at [382, 77] on div "h ero.moveUp Toca enter h ero.moveDown Toca enter h ero.moveLeft Toca enter h e…" at bounding box center [420, 105] width 148 height 82
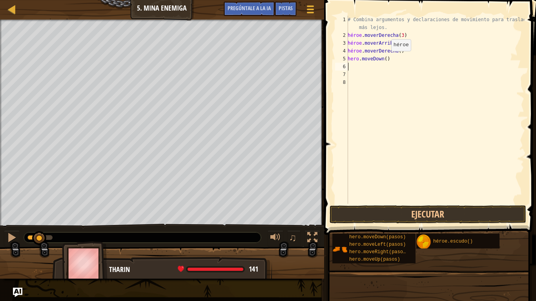
click at [384, 59] on div "# Combina argumentos y declaraciones de movimiento para trasladarte más lejos. …" at bounding box center [435, 122] width 178 height 212
type textarea "hero.moveDown(3)"
click at [348, 68] on div "# Combina argumentos y declaraciones de movimiento para trasladarte más lejos. …" at bounding box center [435, 122] width 178 height 212
type textarea "h"
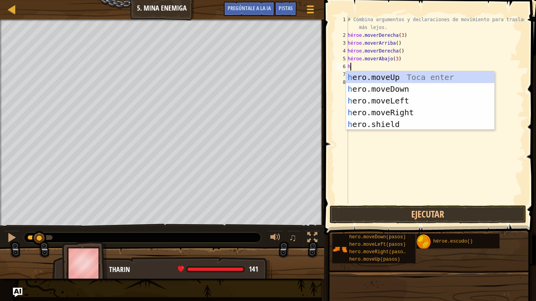
scroll to position [4, 0]
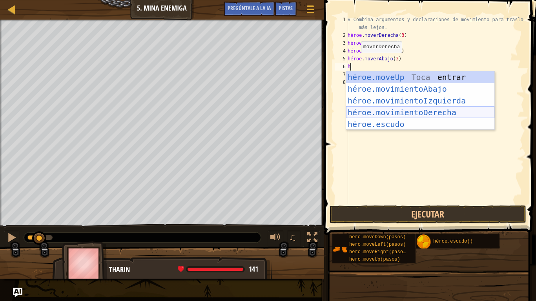
click at [385, 109] on div "héroe.moveUp Toca entrar héroe.movimientoAbajo ​ Toca Enter héroe.movimientoIzq…" at bounding box center [420, 112] width 148 height 82
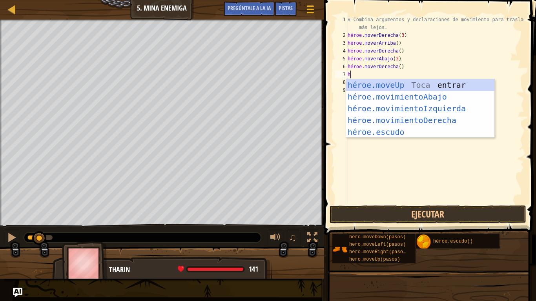
click at [440, 53] on div "# Combina argumentos y declaraciones de movimiento para trasladarte más lejos. …" at bounding box center [435, 122] width 178 height 212
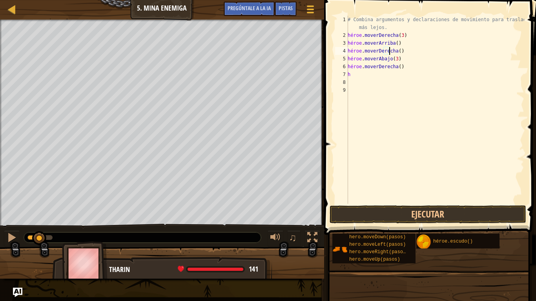
click at [405, 65] on div "# Combina argumentos y declaraciones de movimiento para trasladarte más lejos. …" at bounding box center [435, 122] width 178 height 212
click at [405, 67] on div "# Combina argumentos y declaraciones de movimiento para trasladarte más lejos. …" at bounding box center [435, 122] width 178 height 212
click at [421, 66] on div "# Combina argumentos y declaraciones de movimiento para trasladarte más lejos. …" at bounding box center [435, 122] width 178 height 212
click at [386, 67] on div "# Combina argumentos y declaraciones de movimiento para trasladarte más lejos. …" at bounding box center [435, 122] width 178 height 212
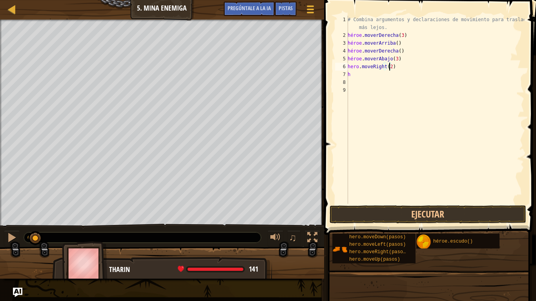
click at [358, 78] on div "# Combina argumentos y declaraciones de movimiento para trasladarte más lejos. …" at bounding box center [435, 122] width 178 height 212
type textarea "h"
click at [358, 75] on div "# Combina argumentos y declaraciones de movimiento para trasladarte más lejos. …" at bounding box center [435, 122] width 178 height 212
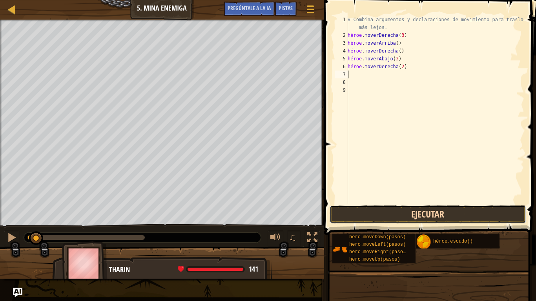
click at [356, 210] on button "Ejecutar" at bounding box center [428, 215] width 197 height 18
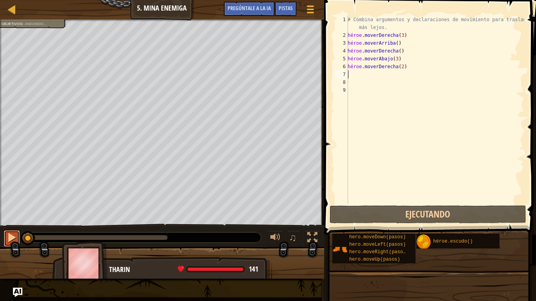
click at [11, 235] on div at bounding box center [12, 238] width 10 height 10
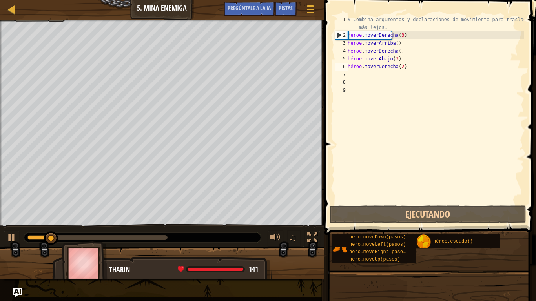
click at [408, 66] on div "# Combina argumentos y declaraciones de movimiento para trasladarte más lejos. …" at bounding box center [435, 122] width 178 height 212
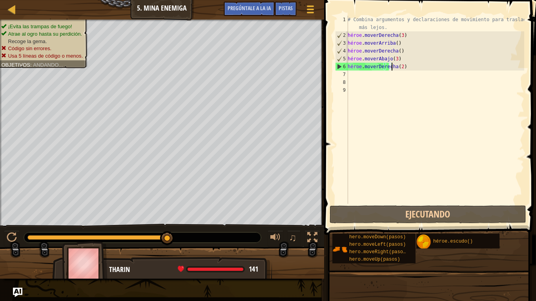
click at [407, 75] on div "# Combina argumentos y declaraciones de movimiento para trasladarte más lejos. …" at bounding box center [435, 122] width 178 height 212
click at [412, 67] on div "# Combina argumentos y declaraciones de movimiento para trasladarte más lejos. …" at bounding box center [435, 110] width 178 height 188
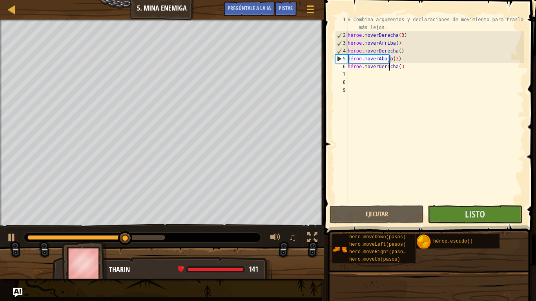
scroll to position [4, 3]
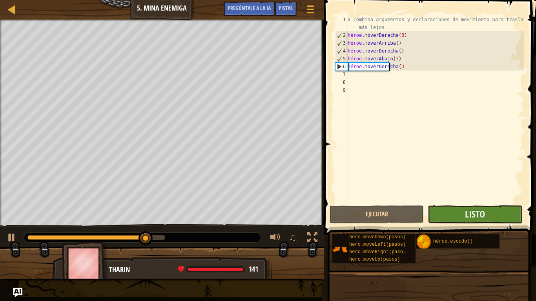
type textarea "hero.moveRight(3"
click at [461, 208] on button "Listo" at bounding box center [475, 215] width 94 height 18
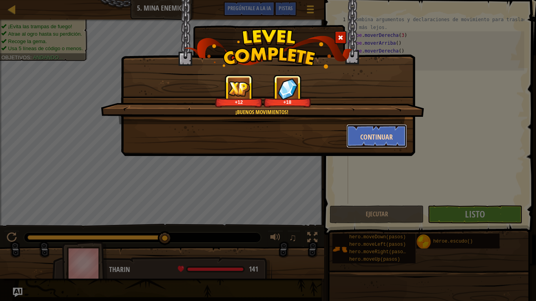
click at [364, 139] on font "Continuar" at bounding box center [376, 137] width 33 height 10
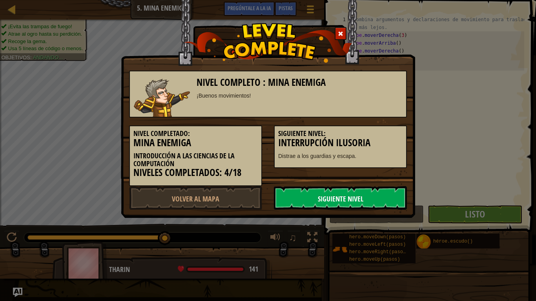
click at [320, 193] on link "Siguiente Nivel" at bounding box center [340, 198] width 133 height 24
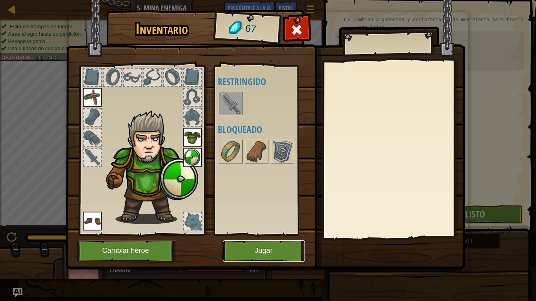
click at [270, 251] on font "Jugar" at bounding box center [264, 251] width 18 height 8
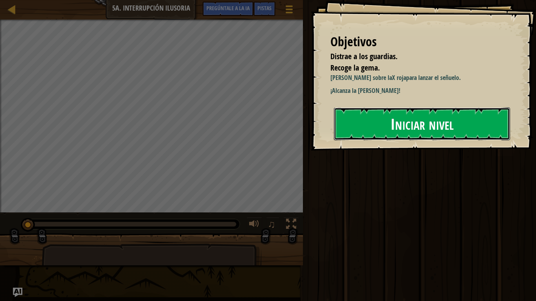
click at [403, 116] on font "Iniciar nivel" at bounding box center [421, 123] width 63 height 21
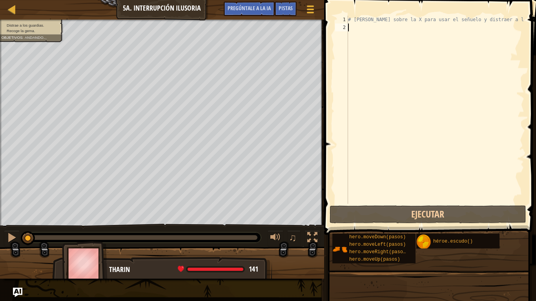
type textarea "h"
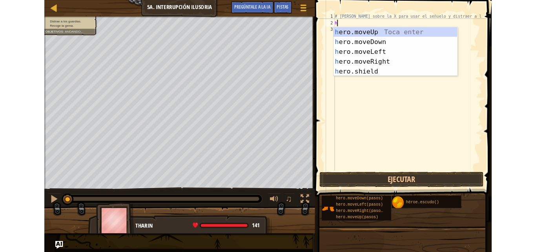
scroll to position [4, 0]
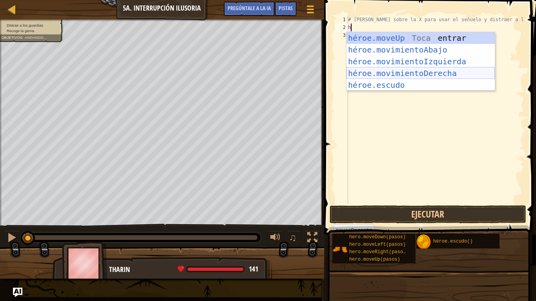
click at [380, 70] on div "héroe.moveUp Toca entrar héroe.movimientoAbajo ​ Toca Enter héroe.movimientoIzq…" at bounding box center [420, 73] width 148 height 82
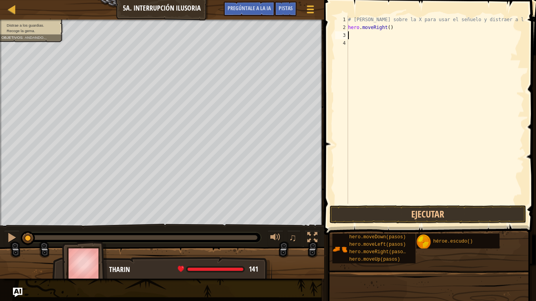
type textarea "h"
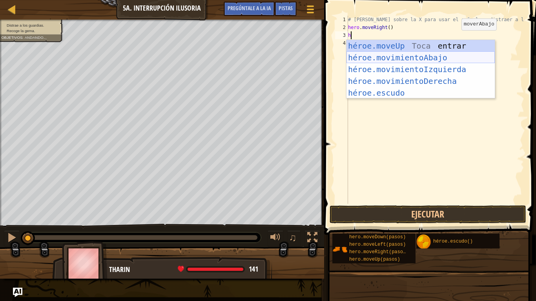
click at [399, 57] on div "héroe.moveUp Toca entrar héroe.movimientoAbajo ​ Toca Enter héroe.movimientoIzq…" at bounding box center [420, 81] width 148 height 82
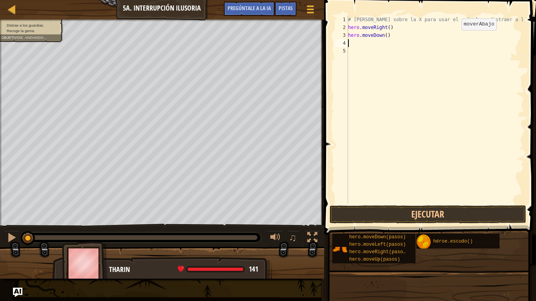
type textarea "h"
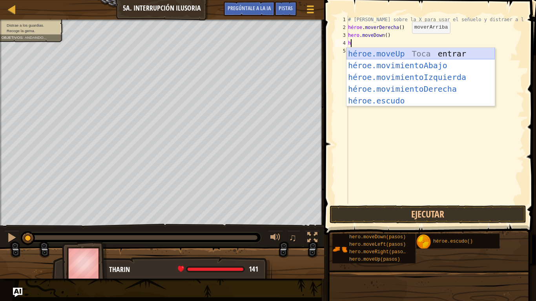
click at [392, 56] on div "héroe.moveUp Toca entrar héroe.movimientoAbajo ​ Toca Enter héroe.movimientoIzq…" at bounding box center [420, 89] width 148 height 82
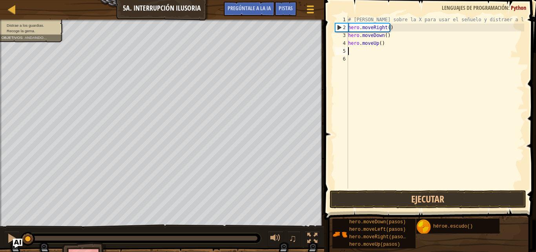
click at [383, 42] on div "# [PERSON_NAME] sobre la X para usar el señuelo y distraer a los guardias. hero…" at bounding box center [435, 110] width 178 height 188
type textarea "h"
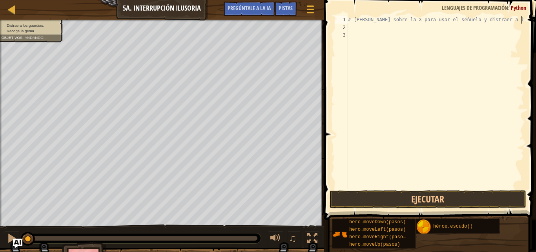
type textarea "# [PERSON_NAME] sobre la X para usar el señuelo y distraer a los guardias."
click at [358, 31] on div "# [PERSON_NAME] sobre la X para usar el señuelo y distraer a los guardias." at bounding box center [435, 110] width 178 height 188
type textarea "h"
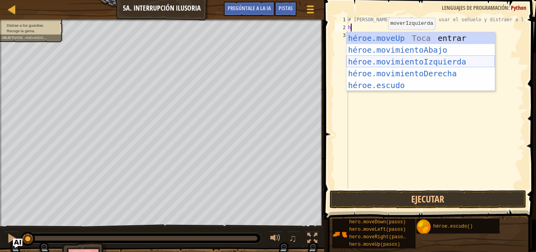
click at [382, 69] on div "héroe.moveUp Toca entrar héroe.movimientoAbajo ​ Toca Enter héroe.movimientoIzq…" at bounding box center [420, 73] width 148 height 82
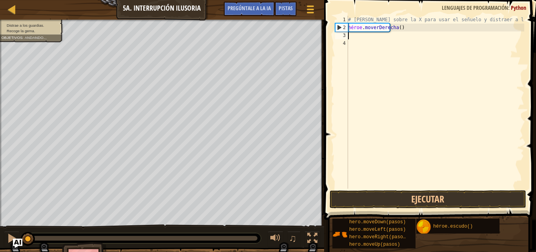
type textarea "h"
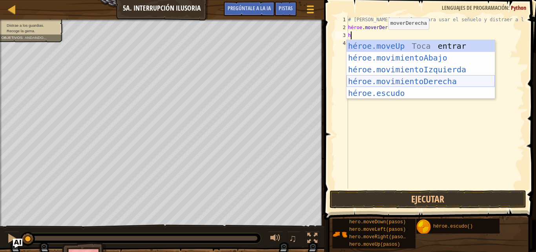
click at [437, 80] on div "héroe.moveUp Toca entrar héroe.movimientoAbajo ​ Toca Enter héroe.movimientoIzq…" at bounding box center [420, 81] width 148 height 82
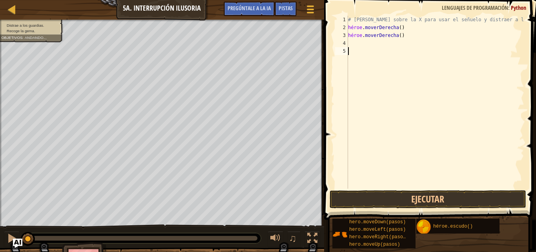
drag, startPoint x: 335, startPoint y: 6, endPoint x: 392, endPoint y: 33, distance: 62.5
click at [392, 33] on div "# [PERSON_NAME] sobre la X para usar el señuelo y distraer a los guardias. héro…" at bounding box center [435, 110] width 178 height 188
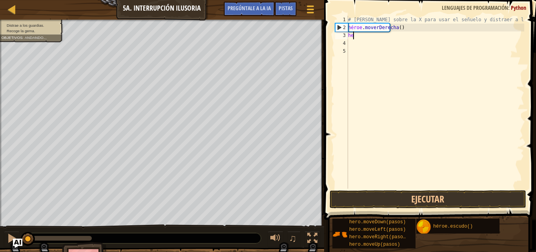
type textarea "h"
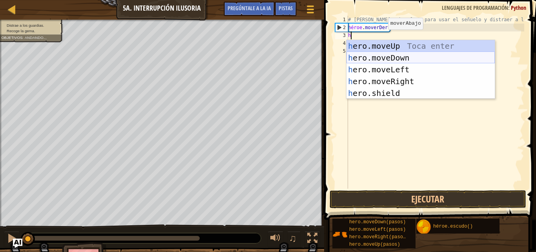
click at [385, 55] on div "h ero.moveUp Toca enter h ero.moveDown Toca enter h ero.moveLeft Toca enter h e…" at bounding box center [420, 81] width 148 height 82
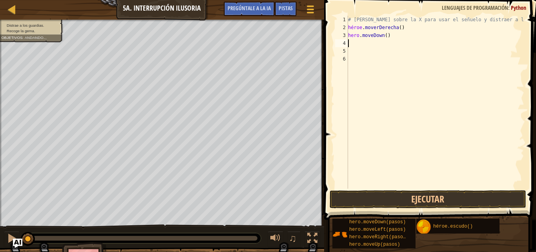
type textarea "h"
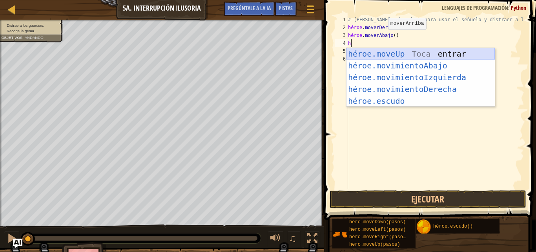
click at [394, 52] on div "héroe.moveUp Toca entrar héroe.movimientoAbajo ​ Toca Enter héroe.movimientoIzq…" at bounding box center [420, 89] width 148 height 82
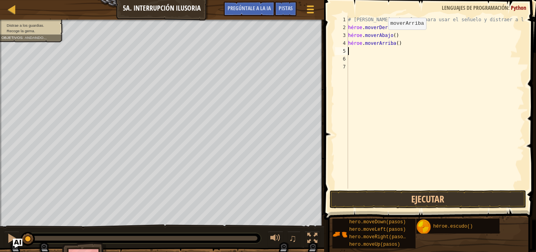
type textarea "h"
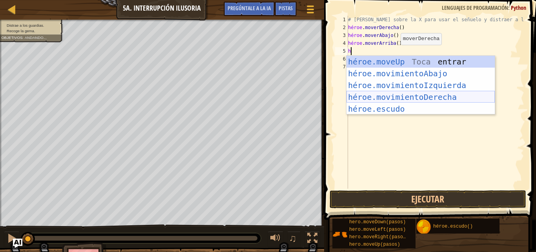
click at [376, 94] on div "héroe.moveUp Toca entrar héroe.movimientoAbajo ​ Toca Enter héroe.movimientoIzq…" at bounding box center [420, 97] width 148 height 82
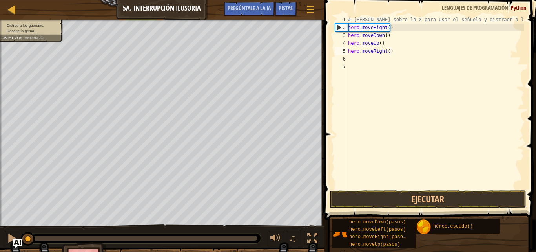
type textarea "h"
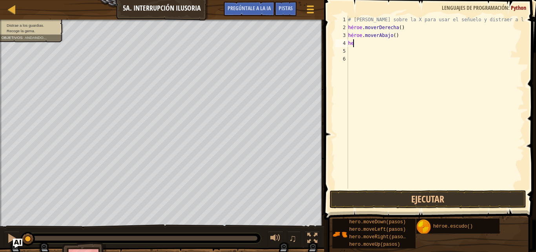
type textarea "h"
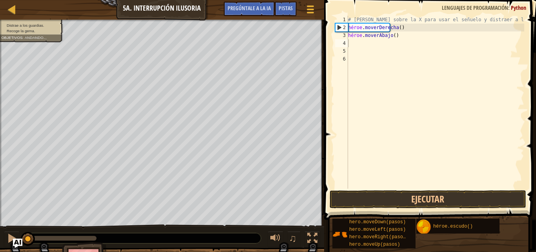
drag, startPoint x: 210, startPoint y: 17, endPoint x: 402, endPoint y: 36, distance: 193.1
click at [402, 36] on div "# [PERSON_NAME] sobre la X para usar el señuelo y distraer a los guardias. héro…" at bounding box center [435, 110] width 178 height 188
click at [400, 36] on div "# [PERSON_NAME] sobre la X para usar el señuelo y distraer a los guardias. héro…" at bounding box center [435, 110] width 178 height 188
type textarea "hero.moveDown()2"
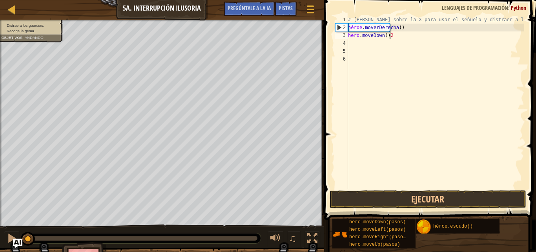
click at [352, 48] on div "# [PERSON_NAME] sobre la X para usar el señuelo y distraer a los guardias. héro…" at bounding box center [435, 110] width 178 height 188
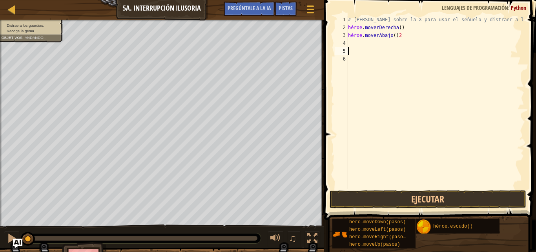
click at [352, 44] on div "# [PERSON_NAME] sobre la X para usar el señuelo y distraer a los guardias. héro…" at bounding box center [435, 110] width 178 height 188
click at [410, 36] on div "# [PERSON_NAME] sobre la X para usar el señuelo y distraer a los guardias. héro…" at bounding box center [435, 110] width 178 height 188
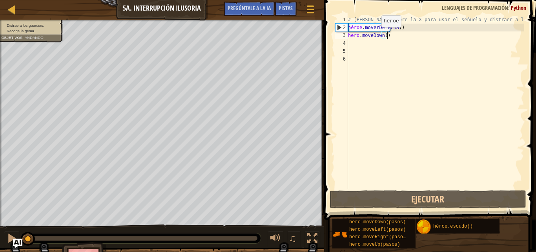
click at [376, 33] on div "# [PERSON_NAME] sobre la X para usar el señuelo y distraer a los guardias. héro…" at bounding box center [435, 110] width 178 height 188
click at [400, 35] on div "# [PERSON_NAME] sobre la X para usar el señuelo y distraer a los guardias. héro…" at bounding box center [435, 110] width 178 height 188
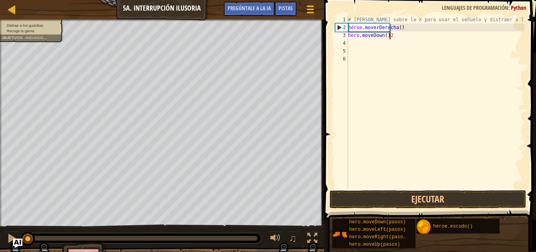
scroll to position [4, 3]
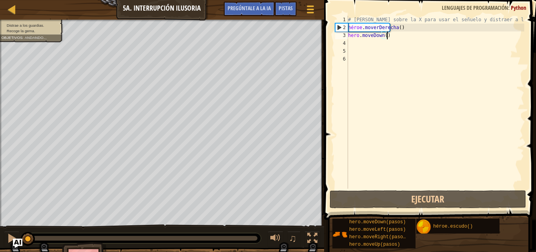
click at [383, 37] on div "# [PERSON_NAME] sobre la X para usar el señuelo y distraer a los guardias. héro…" at bounding box center [435, 110] width 178 height 188
type textarea "hero.moveDown(2)"
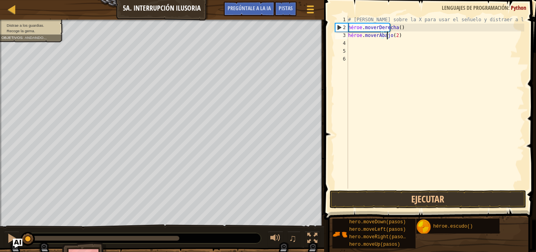
click at [354, 47] on div "# [PERSON_NAME] sobre la X para usar el señuelo y distraer a los guardias. héro…" at bounding box center [435, 110] width 178 height 188
click at [354, 46] on div "# [PERSON_NAME] sobre la X para usar el señuelo y distraer a los guardias. héro…" at bounding box center [435, 110] width 178 height 188
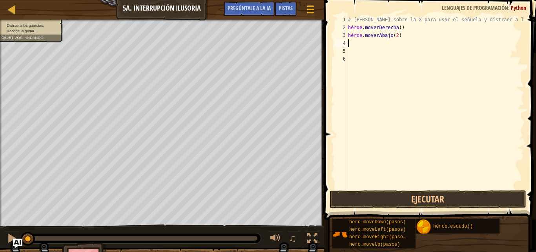
type textarea "h"
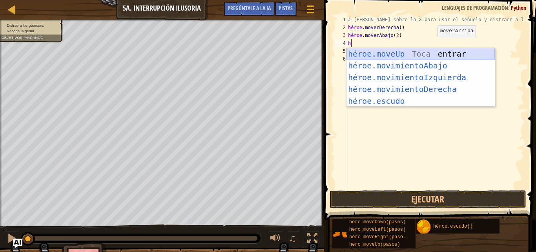
click at [410, 50] on div "héroe.moveUp Toca entrar héroe.movimientoAbajo ​ Toca Enter héroe.movimientoIzq…" at bounding box center [420, 89] width 148 height 82
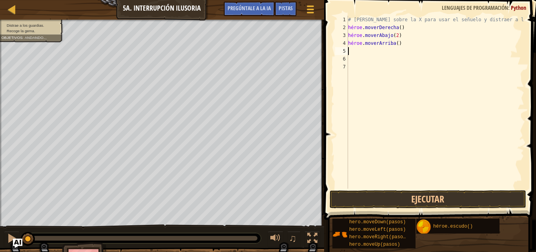
click at [404, 46] on div "# [PERSON_NAME] sobre la X para usar el señuelo y distraer a los guardias. héro…" at bounding box center [435, 110] width 178 height 188
click at [399, 46] on div "# [PERSON_NAME] sobre la X para usar el señuelo y distraer a los guardias. héro…" at bounding box center [435, 110] width 178 height 188
click at [386, 46] on div "# [PERSON_NAME] sobre la X para usar el señuelo y distraer a los guardias. héro…" at bounding box center [435, 110] width 178 height 188
click at [388, 44] on div "# [PERSON_NAME] sobre la X para usar el señuelo y distraer a los guardias. héro…" at bounding box center [435, 110] width 178 height 188
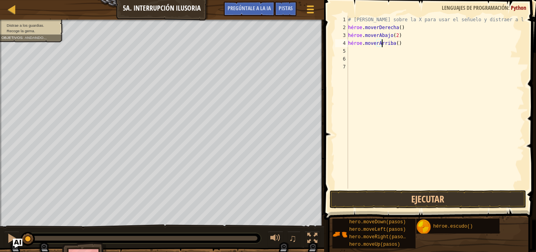
click at [387, 44] on div "# [PERSON_NAME] sobre la X para usar el señuelo y distraer a los guardias. héro…" at bounding box center [435, 110] width 178 height 188
click at [379, 43] on div "# [PERSON_NAME] sobre la X para usar el señuelo y distraer a los guardias. héro…" at bounding box center [435, 110] width 178 height 188
type textarea "hero.moveUp(2)"
click at [358, 55] on div "# [PERSON_NAME] sobre la X para usar el señuelo y distraer a los guardias. héro…" at bounding box center [435, 110] width 178 height 188
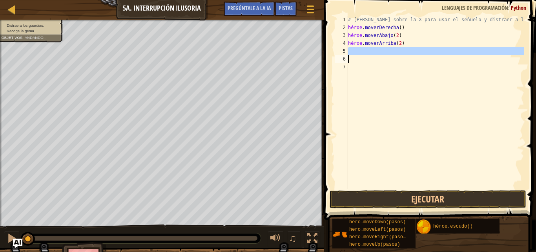
scroll to position [4, 0]
click at [357, 49] on div "# [PERSON_NAME] sobre la X para usar el señuelo y distraer a los guardias. héro…" at bounding box center [435, 102] width 178 height 173
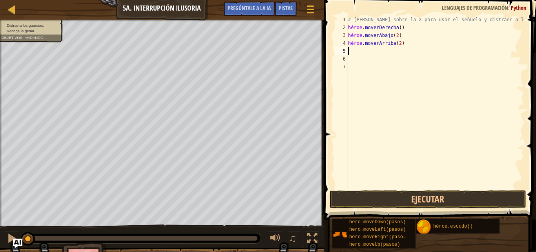
type textarea "h"
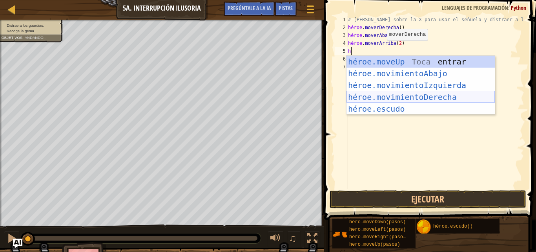
click at [398, 99] on div "héroe.moveUp Toca entrar héroe.movimientoAbajo ​ Toca Enter héroe.movimientoIzq…" at bounding box center [420, 97] width 148 height 82
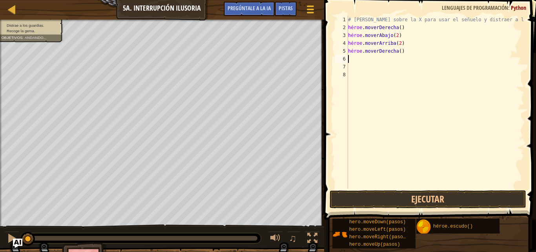
click at [401, 49] on div "# [PERSON_NAME] sobre la X para usar el señuelo y distraer a los guardias. héro…" at bounding box center [435, 110] width 178 height 188
click at [389, 51] on div "# [PERSON_NAME] sobre la X para usar el señuelo y distraer a los guardias. héro…" at bounding box center [435, 110] width 178 height 188
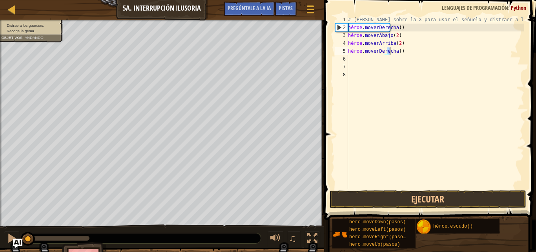
click at [405, 51] on div "# [PERSON_NAME] sobre la X para usar el señuelo y distraer a los guardias. héro…" at bounding box center [435, 102] width 178 height 173
click at [386, 51] on div "# [PERSON_NAME] sobre la X para usar el señuelo y distraer a los guardias. héro…" at bounding box center [435, 110] width 178 height 188
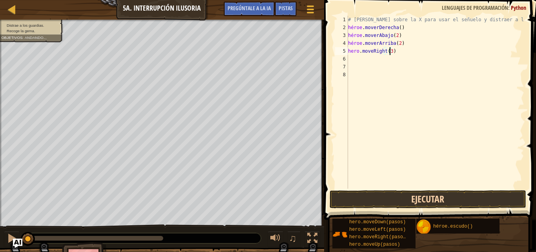
type textarea "hero.moveRight(3)"
click at [462, 197] on button "Ejecutar" at bounding box center [428, 199] width 197 height 18
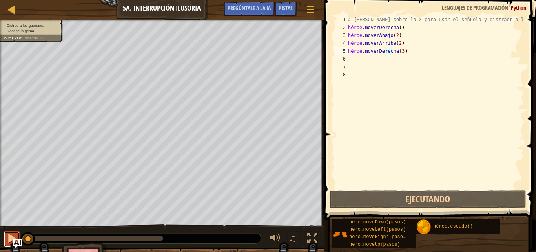
click at [11, 233] on div at bounding box center [12, 238] width 10 height 10
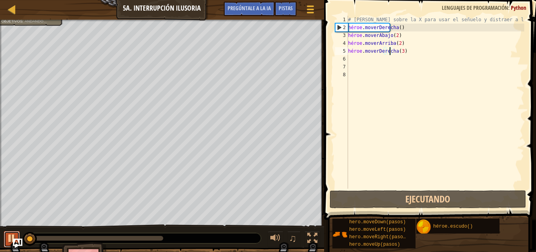
click at [11, 233] on div at bounding box center [12, 238] width 10 height 10
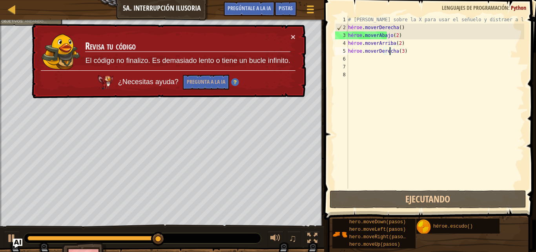
click at [395, 51] on div "# [PERSON_NAME] sobre la X para usar el señuelo y distraer a los guardias. héro…" at bounding box center [435, 110] width 178 height 188
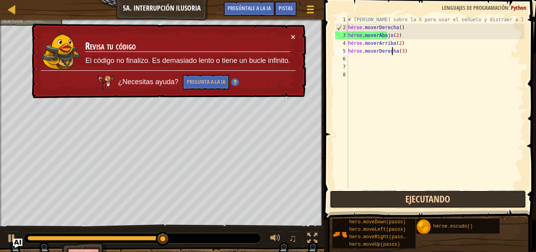
click at [466, 197] on button "Ejecutando" at bounding box center [428, 199] width 197 height 18
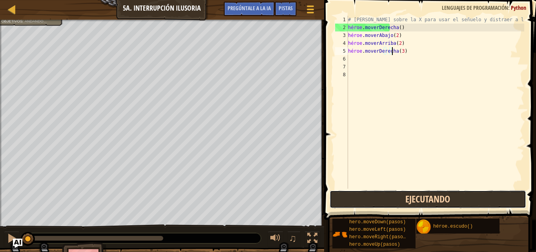
click at [450, 201] on button "Ejecutando" at bounding box center [428, 199] width 197 height 18
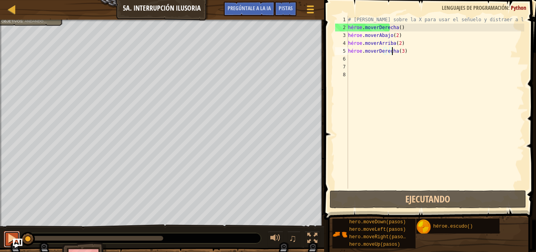
click at [5, 236] on button at bounding box center [12, 239] width 16 height 16
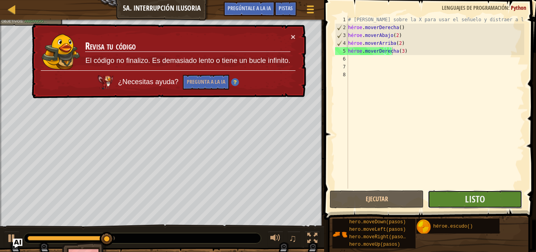
click at [456, 201] on button "Listo" at bounding box center [475, 199] width 94 height 18
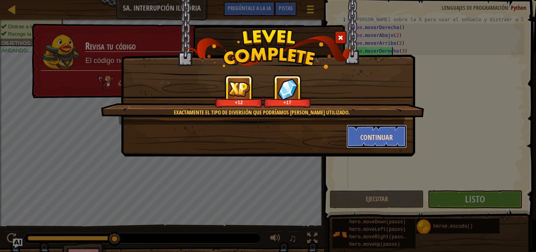
click at [374, 139] on font "Continuar" at bounding box center [376, 137] width 33 height 10
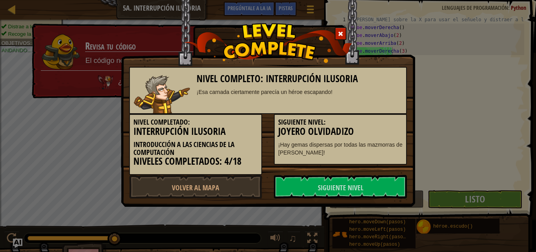
click at [332, 199] on div "Nivel completo: Interrupción ilusoria ¡Esa carnada ciertamente parecía un héroe…" at bounding box center [268, 103] width 294 height 206
click at [331, 191] on font "Siguiente Nivel" at bounding box center [341, 187] width 46 height 10
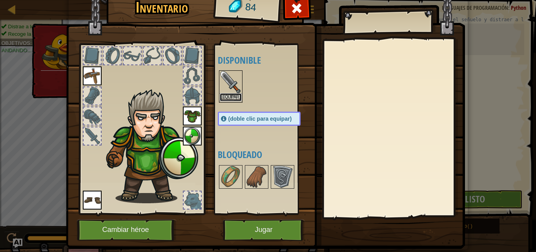
click at [222, 99] on font "Equipar" at bounding box center [230, 97] width 16 height 5
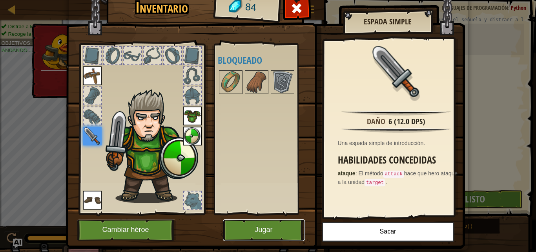
click at [241, 225] on button "Jugar" at bounding box center [264, 230] width 82 height 22
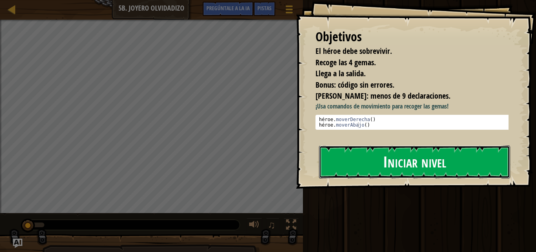
click at [370, 157] on button "Iniciar nivel" at bounding box center [414, 161] width 191 height 33
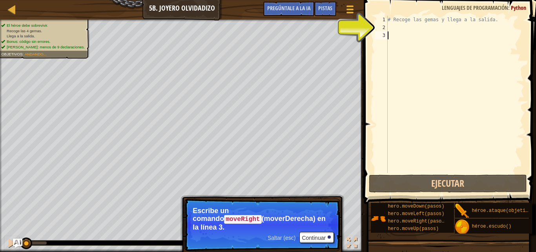
click at [395, 25] on div "# Recoge las gemas y llega a la salida." at bounding box center [455, 102] width 138 height 173
type textarea "h"
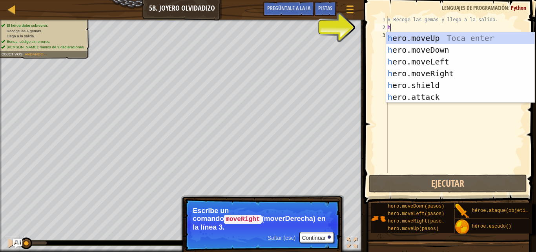
scroll to position [4, 0]
